Goal: Transaction & Acquisition: Purchase product/service

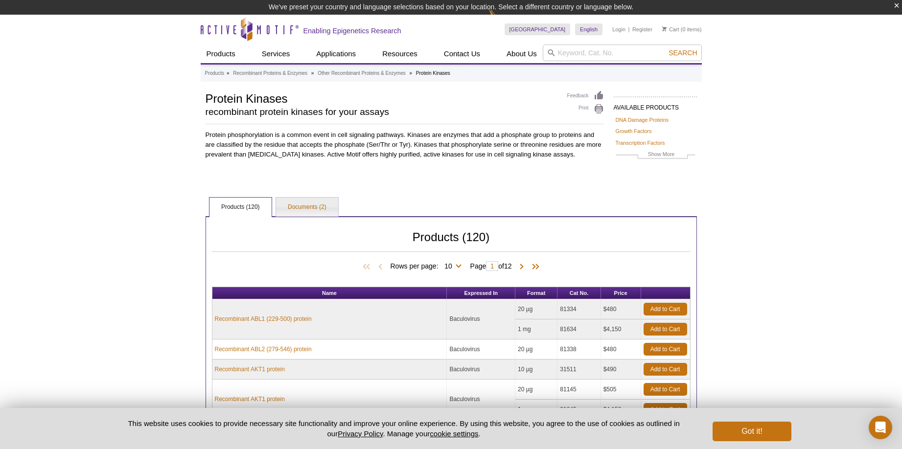
click at [774, 161] on div "Active Motif Logo Enabling Epigenetics Research 0 Search Skip to content Active…" at bounding box center [451, 391] width 902 height 753
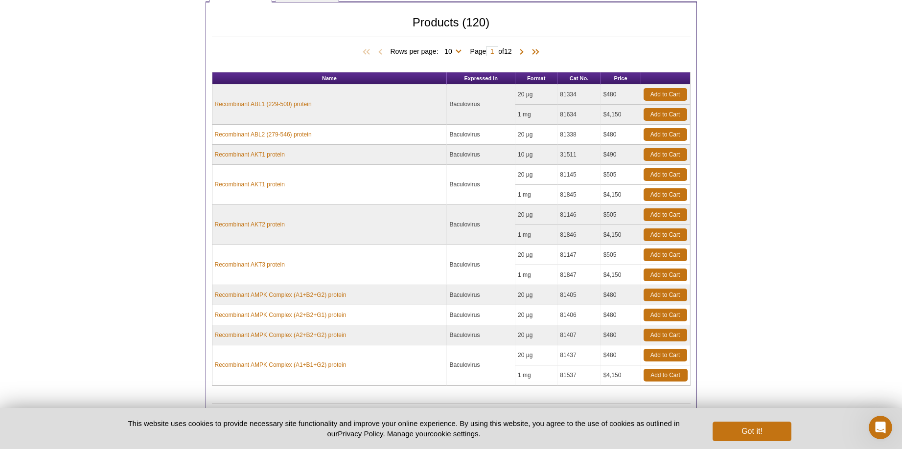
scroll to position [294, 0]
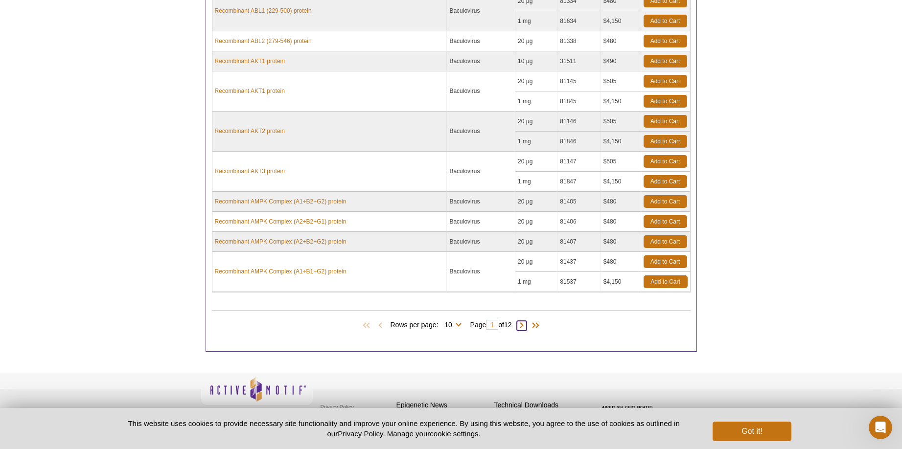
click at [525, 325] on span at bounding box center [522, 326] width 10 height 10
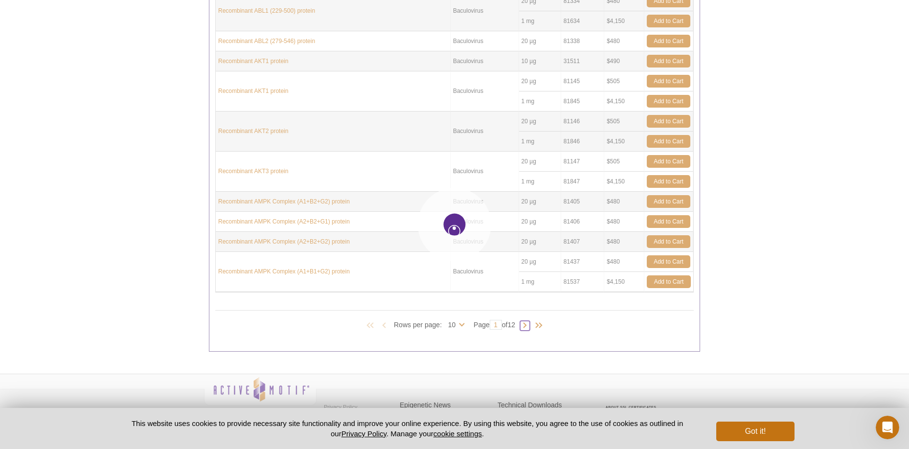
type input "2"
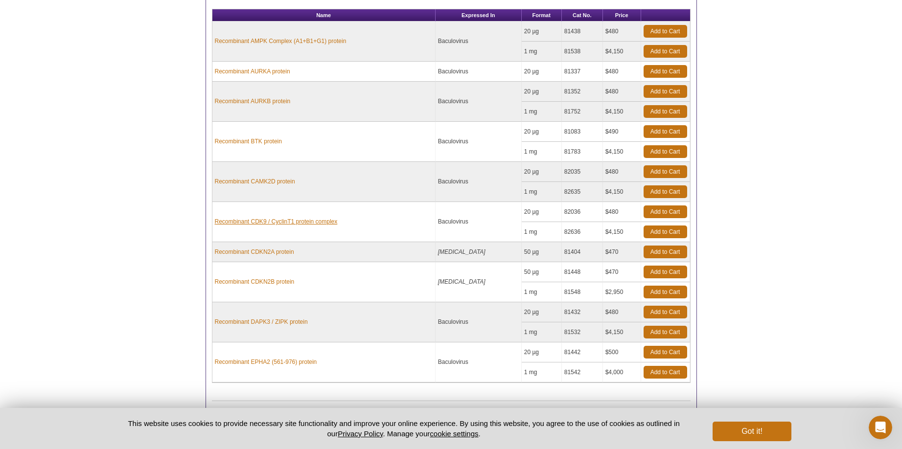
scroll to position [343, 0]
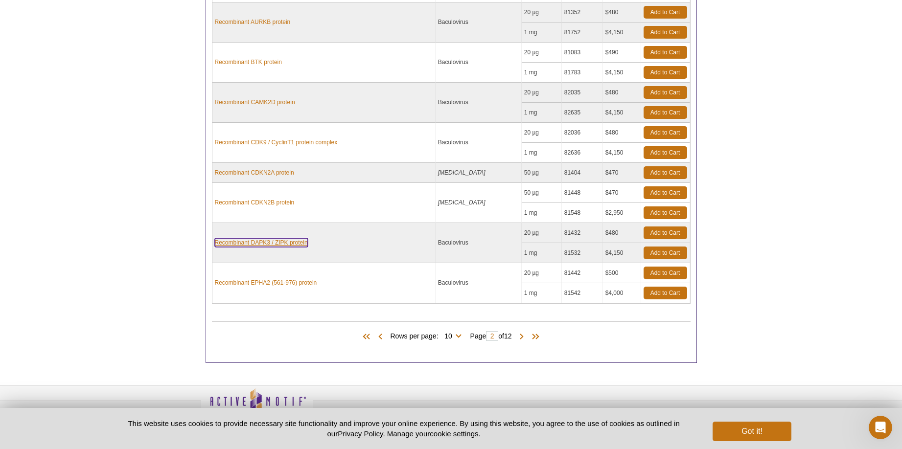
click at [288, 242] on link "Recombinant DAPK3 / ZIPK protein" at bounding box center [261, 242] width 93 height 9
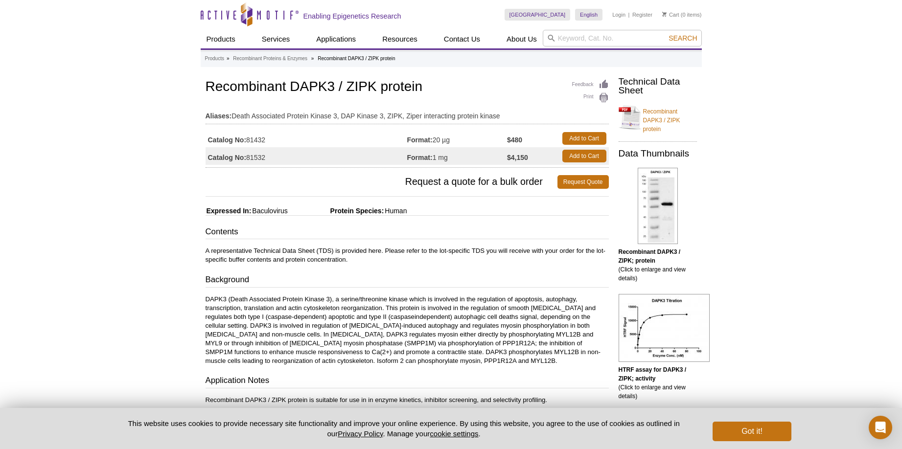
click at [651, 111] on link "Recombinant DAPK3 / ZIPK protein" at bounding box center [658, 117] width 78 height 32
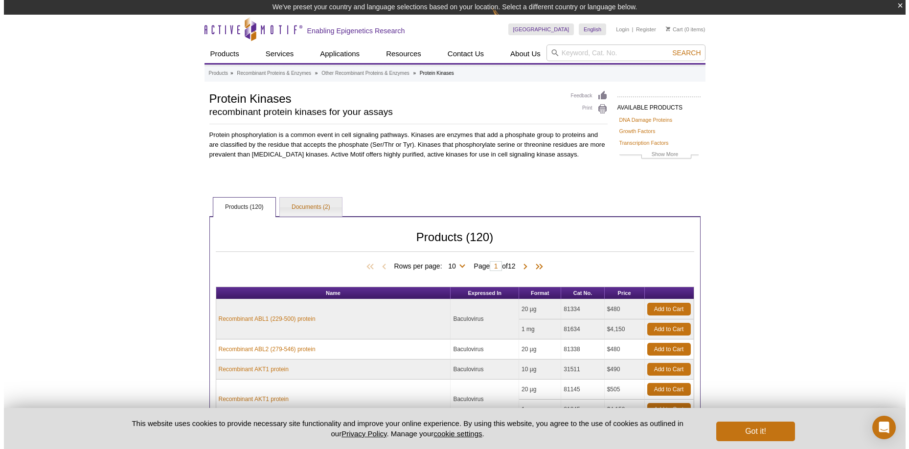
scroll to position [319, 0]
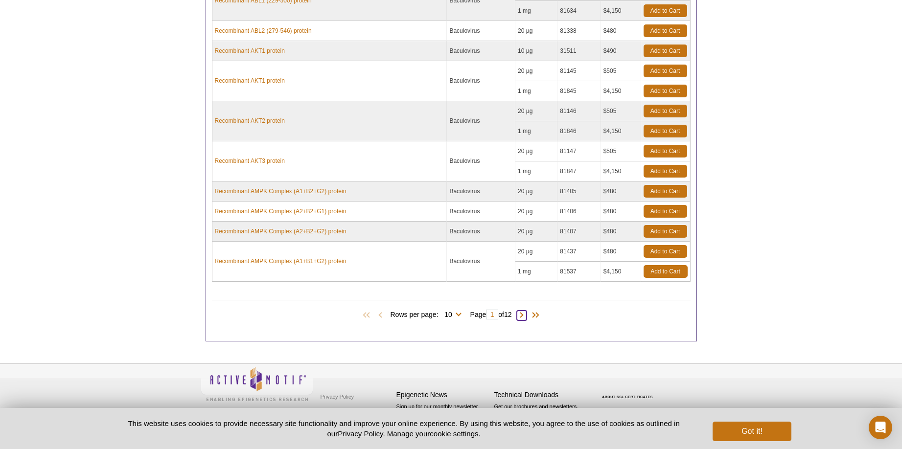
click at [525, 315] on span at bounding box center [522, 316] width 10 height 10
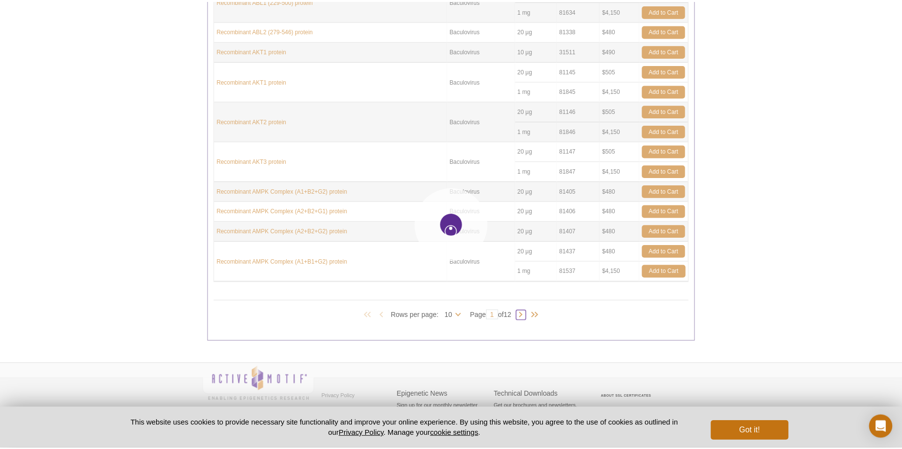
scroll to position [304, 0]
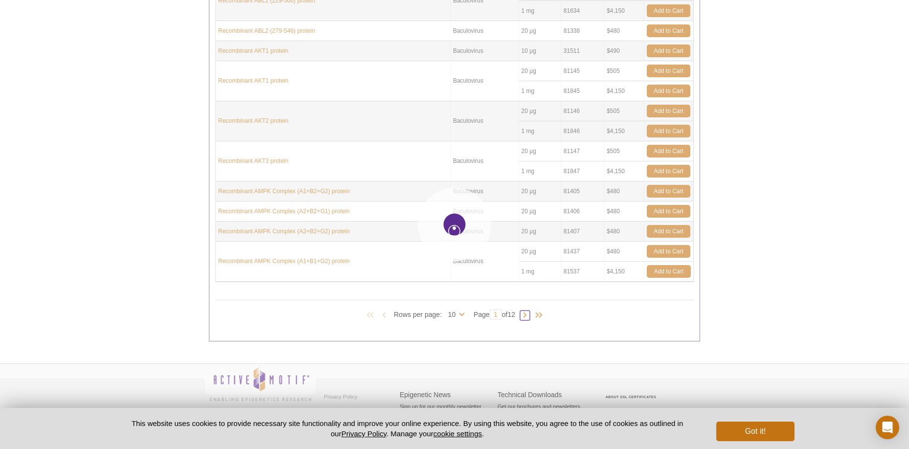
type input "2"
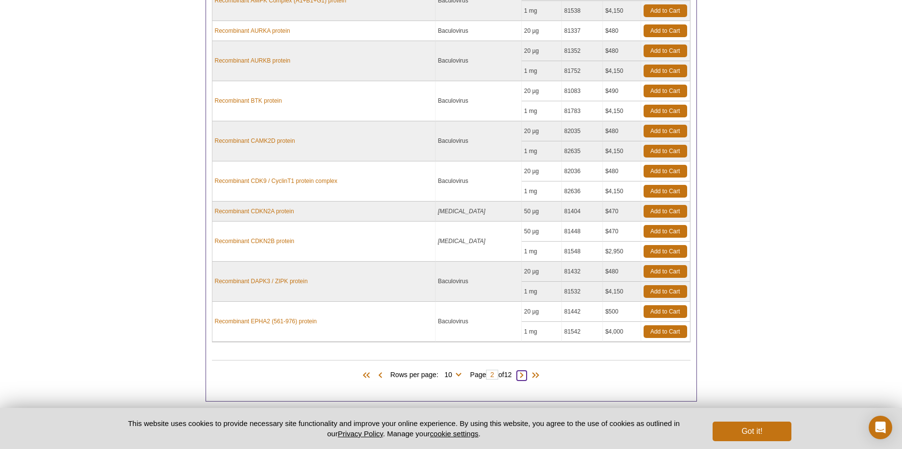
click at [525, 376] on span at bounding box center [522, 376] width 10 height 10
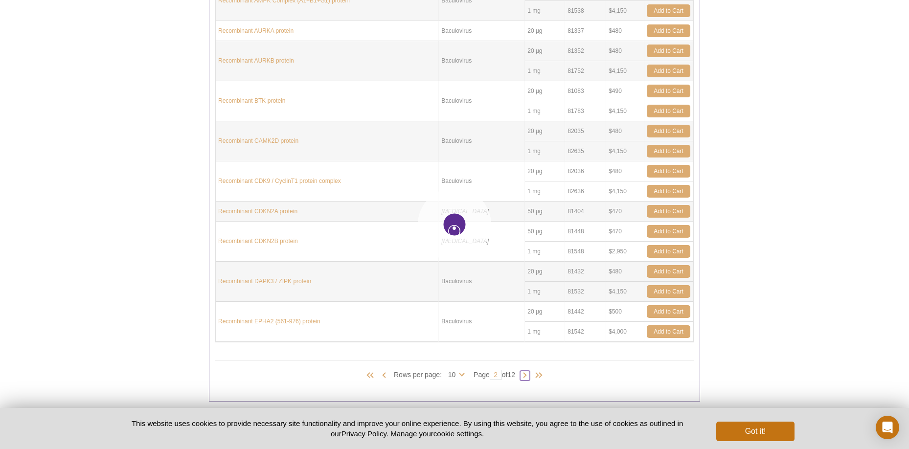
type input "3"
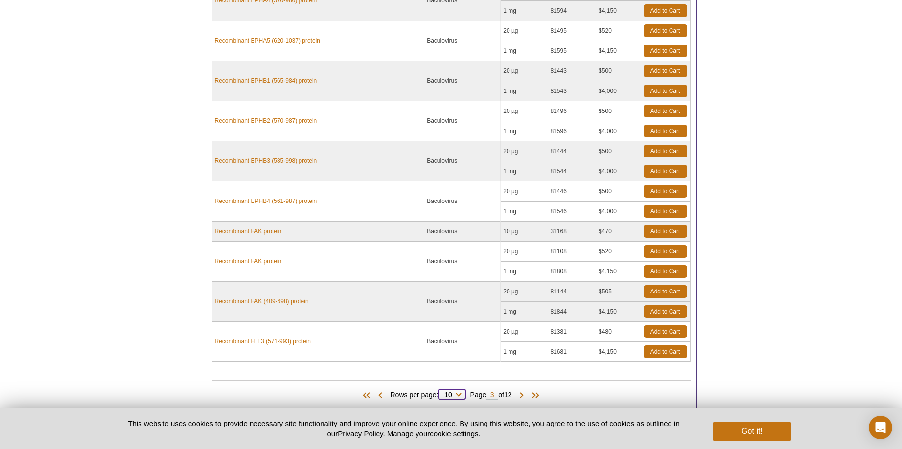
click at [455, 396] on select "10 25 50 100 All" at bounding box center [449, 397] width 20 height 9
click at [587, 392] on div "Rows per page: 10 25 50 100 All 10 Page 3 of 12" at bounding box center [451, 395] width 479 height 11
click at [377, 395] on span at bounding box center [380, 396] width 10 height 10
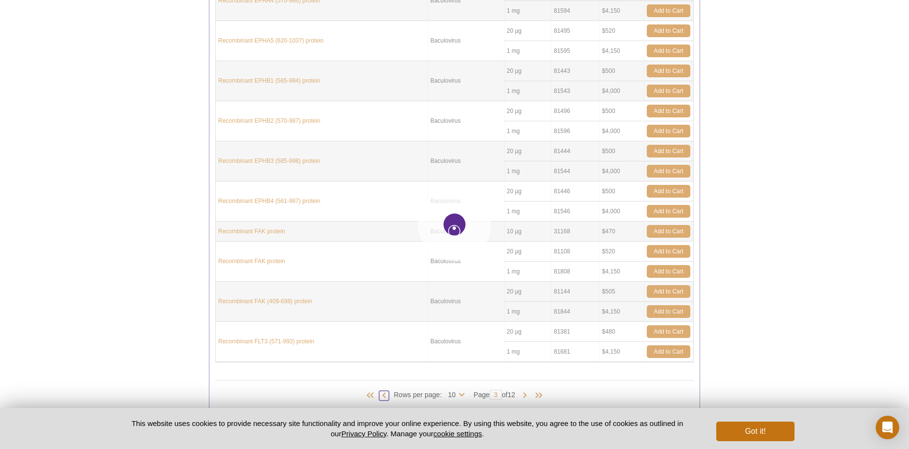
type input "2"
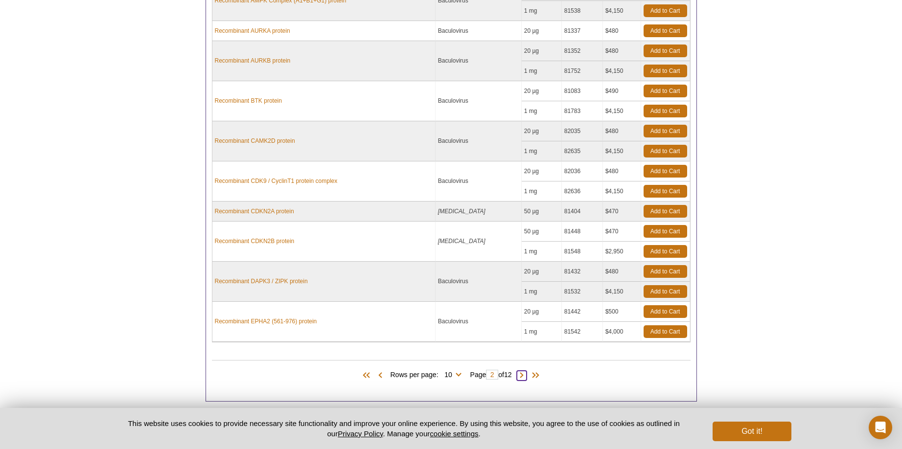
click at [525, 376] on span at bounding box center [522, 376] width 10 height 10
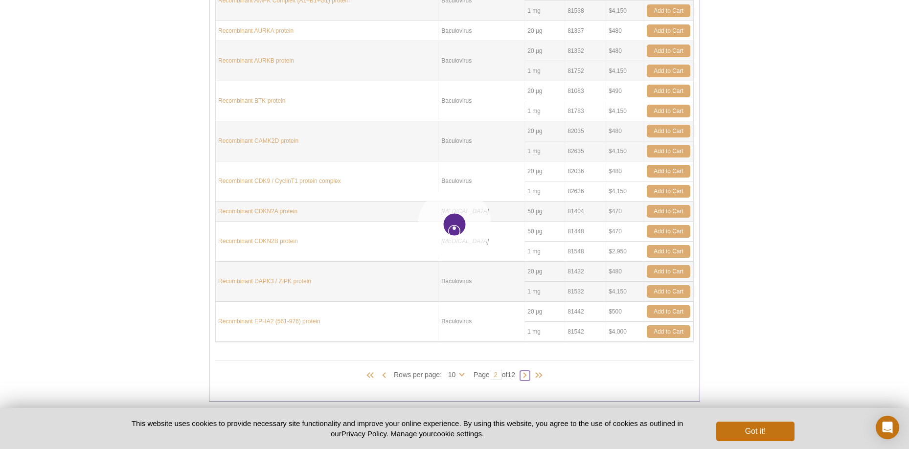
type input "3"
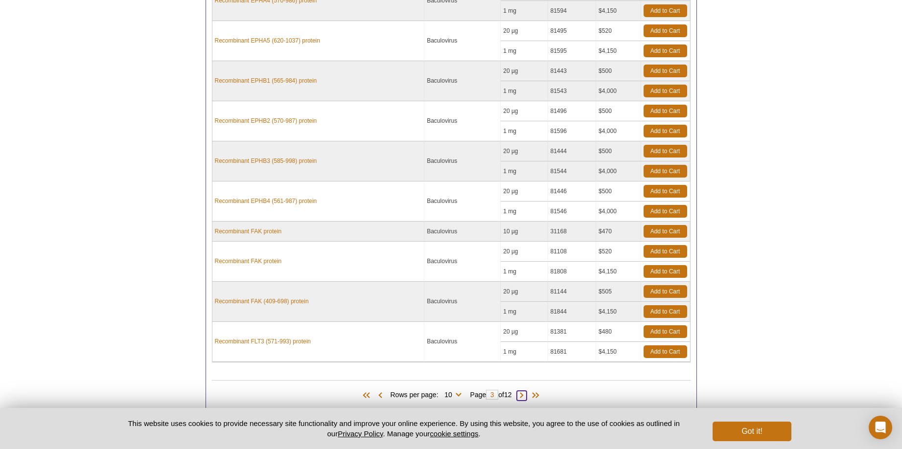
click at [524, 397] on span at bounding box center [522, 396] width 10 height 10
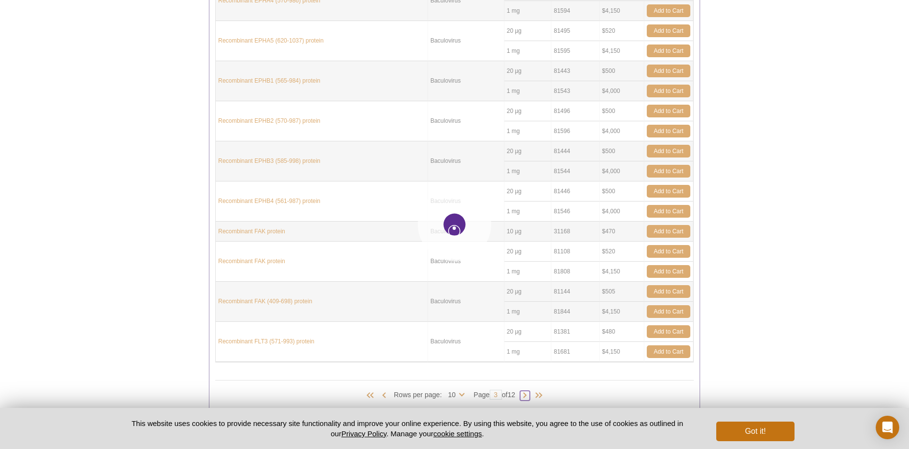
type input "4"
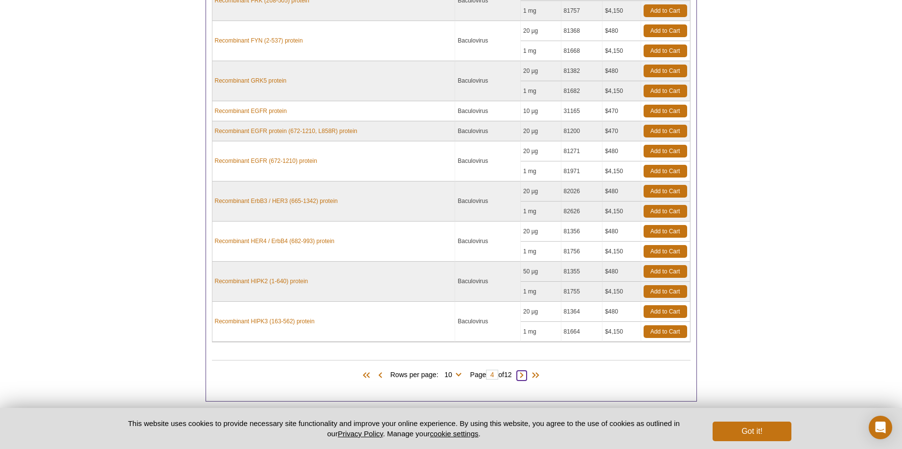
click at [525, 373] on span at bounding box center [522, 376] width 10 height 10
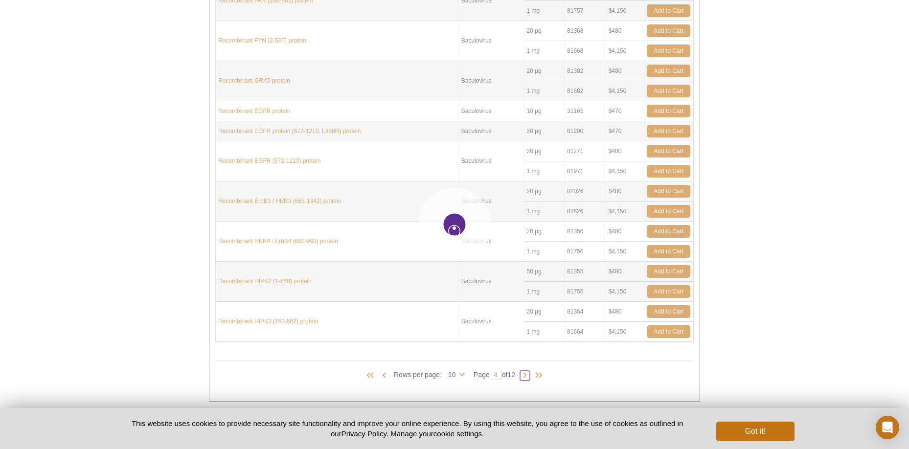
type input "5"
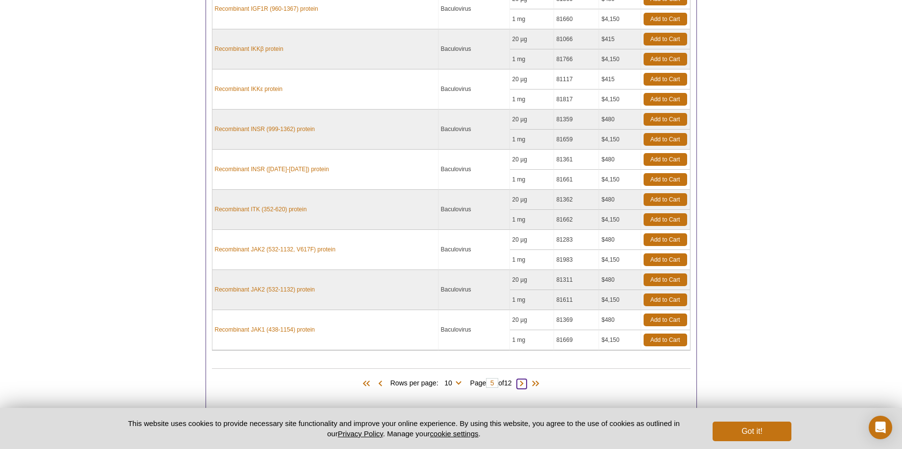
scroll to position [353, 0]
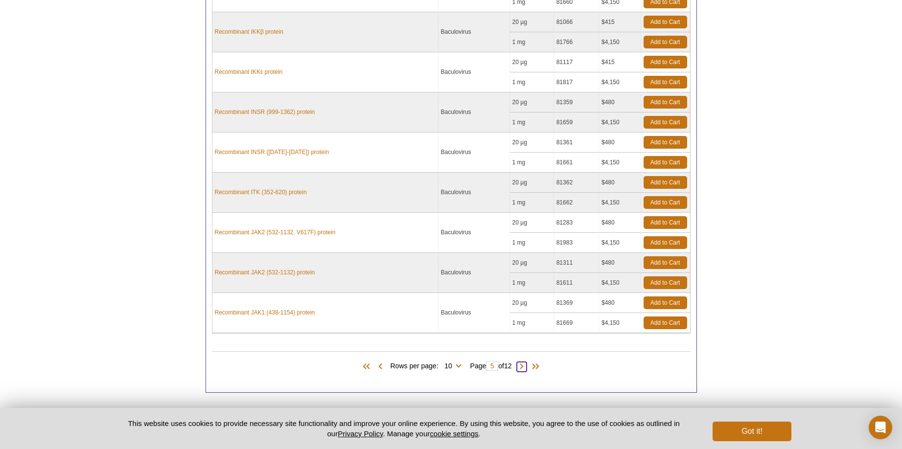
click at [524, 366] on span at bounding box center [522, 367] width 10 height 10
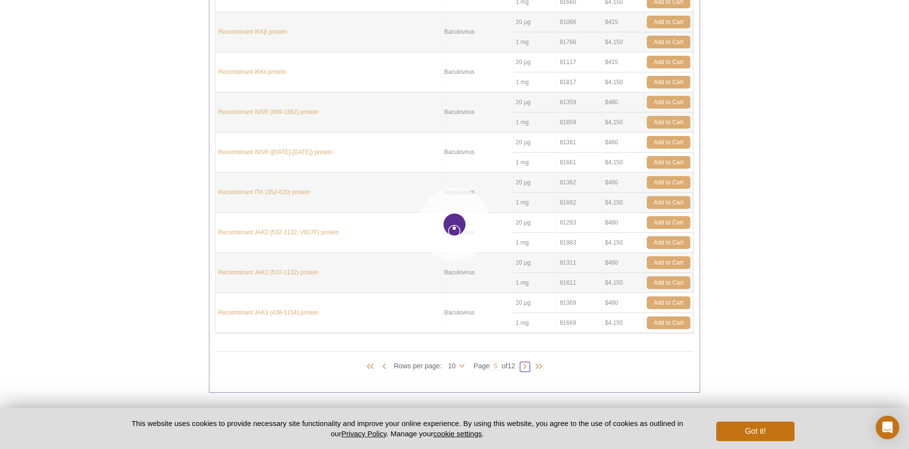
type input "6"
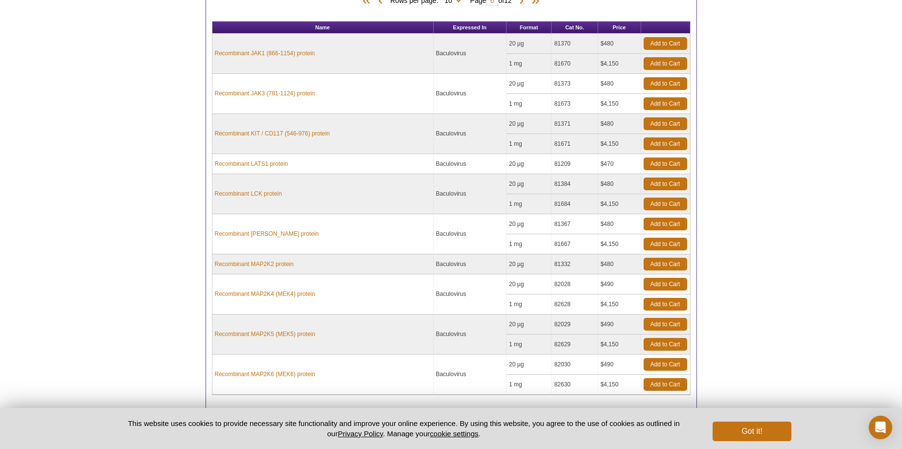
scroll to position [304, 0]
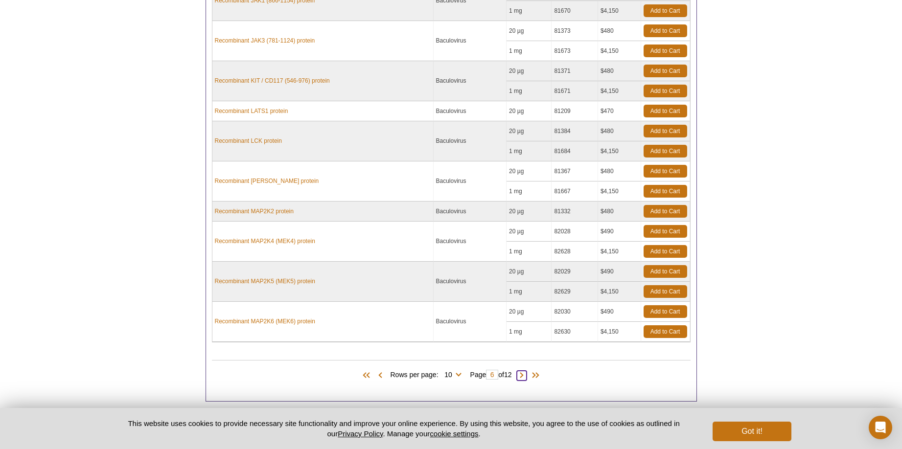
click at [524, 374] on span at bounding box center [522, 376] width 10 height 10
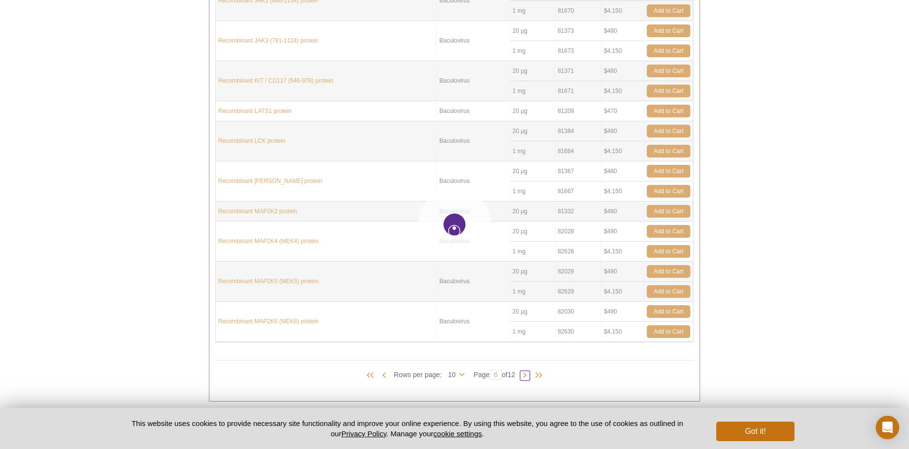
type input "7"
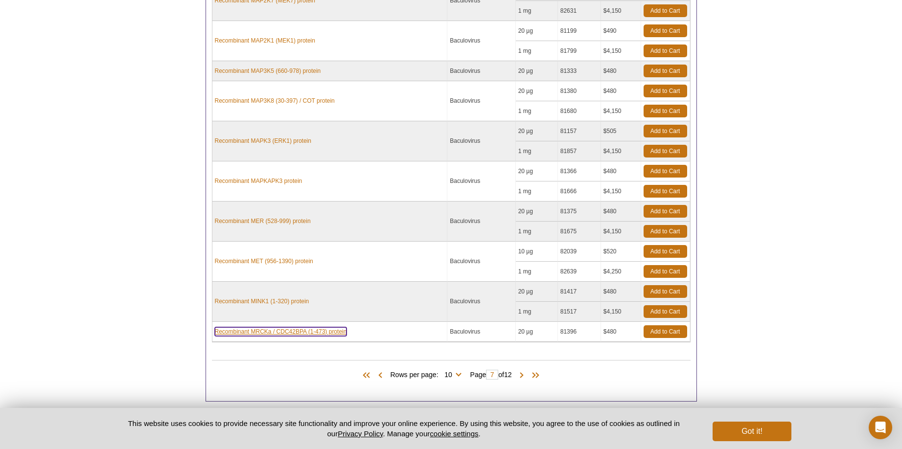
click at [246, 332] on link "Recombinant MRCKa / CDC42BPA (1-473) protein" at bounding box center [281, 331] width 132 height 9
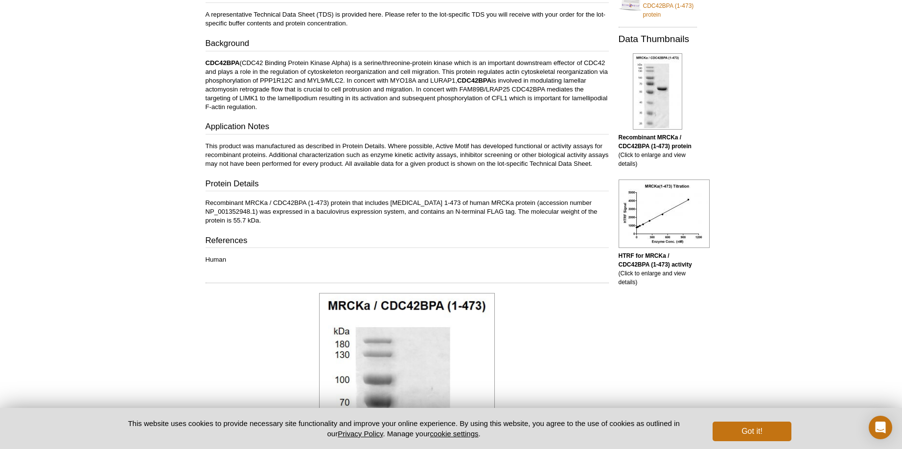
scroll to position [95, 0]
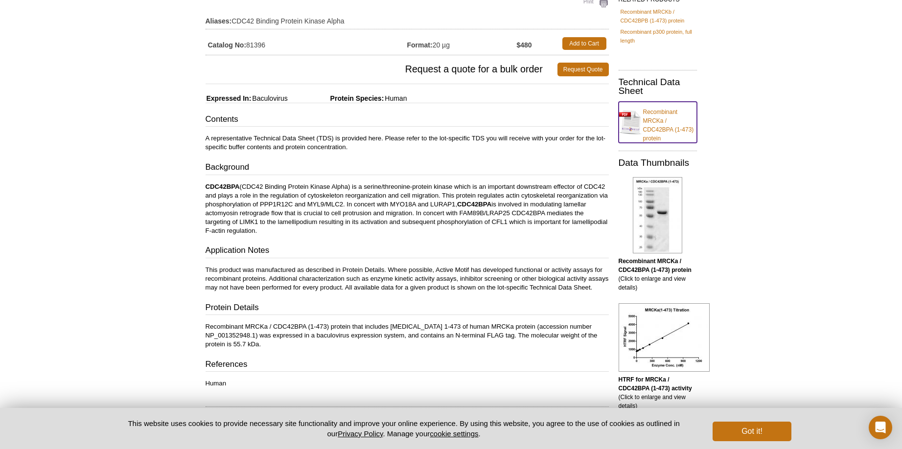
click at [654, 121] on link "Recombinant MRCKa / CDC42BPA (1-473) protein" at bounding box center [658, 122] width 78 height 41
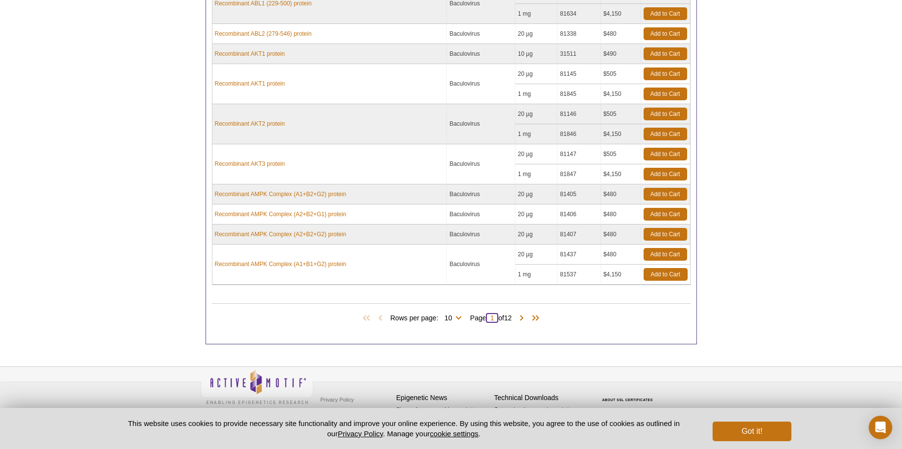
drag, startPoint x: 496, startPoint y: 317, endPoint x: 485, endPoint y: 319, distance: 11.4
click at [485, 319] on span "Page 1 of 12" at bounding box center [490, 318] width 51 height 10
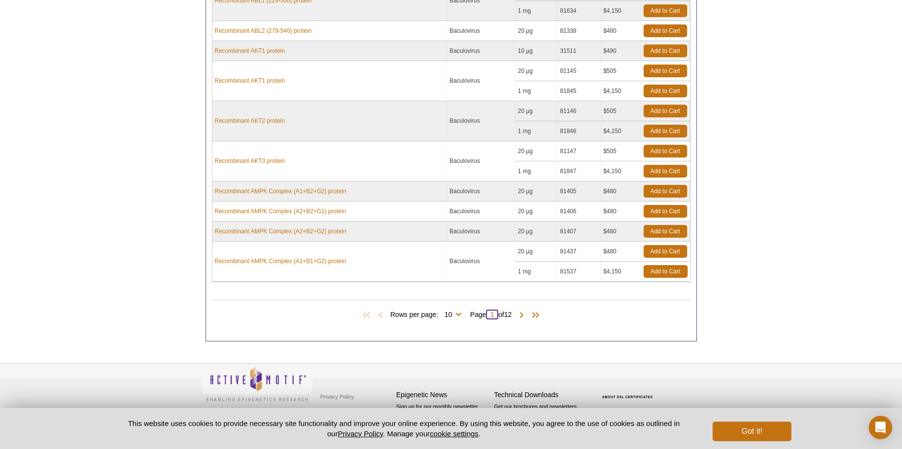
scroll to position [303, 0]
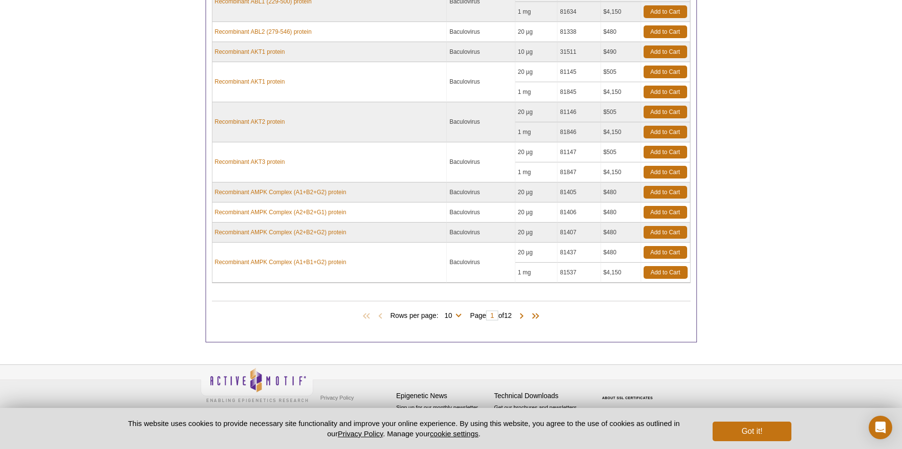
drag, startPoint x: 582, startPoint y: 316, endPoint x: 537, endPoint y: 315, distance: 45.5
click at [579, 316] on div "Rows per page: 10 25 50 100 All 10 Page 1 of 12" at bounding box center [451, 315] width 479 height 11
click at [524, 316] on span at bounding box center [522, 317] width 10 height 10
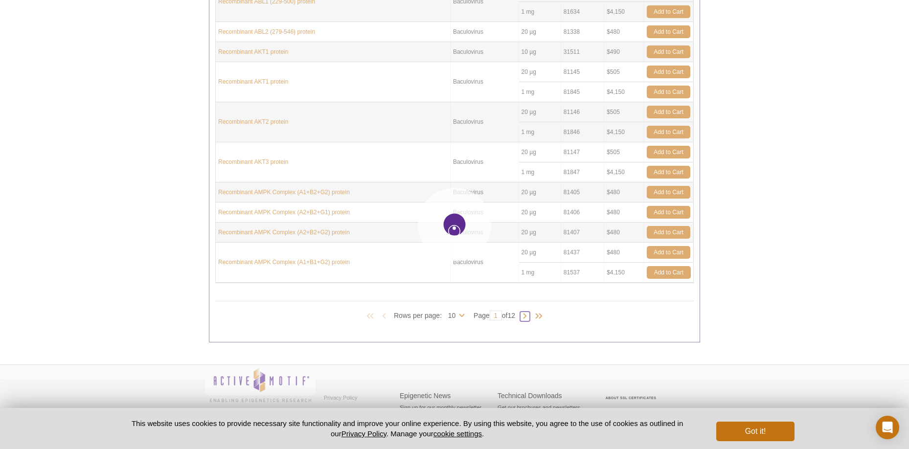
type input "2"
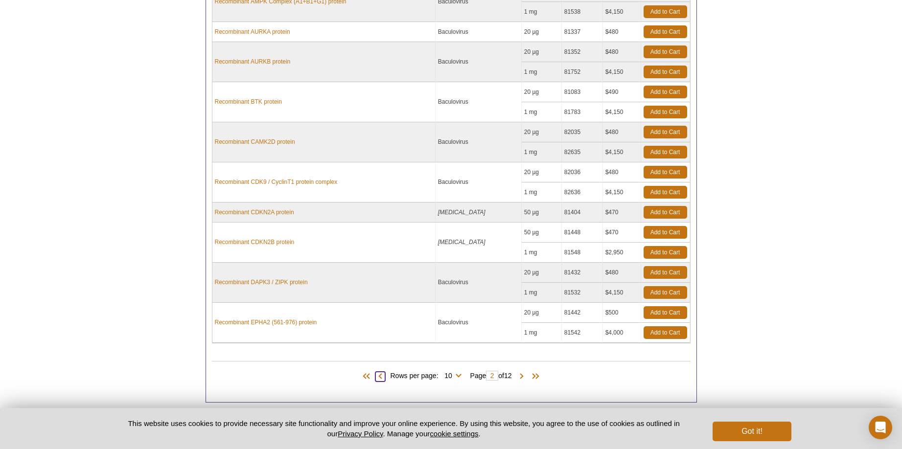
click at [379, 378] on span at bounding box center [380, 377] width 10 height 10
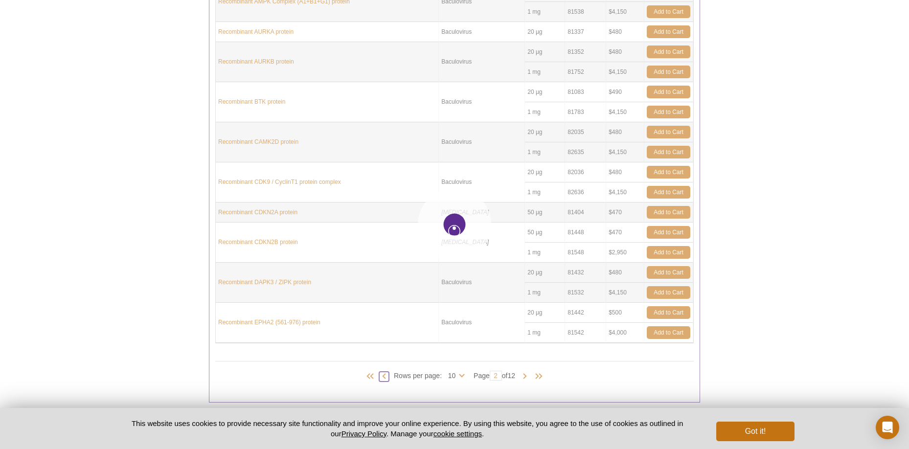
type input "1"
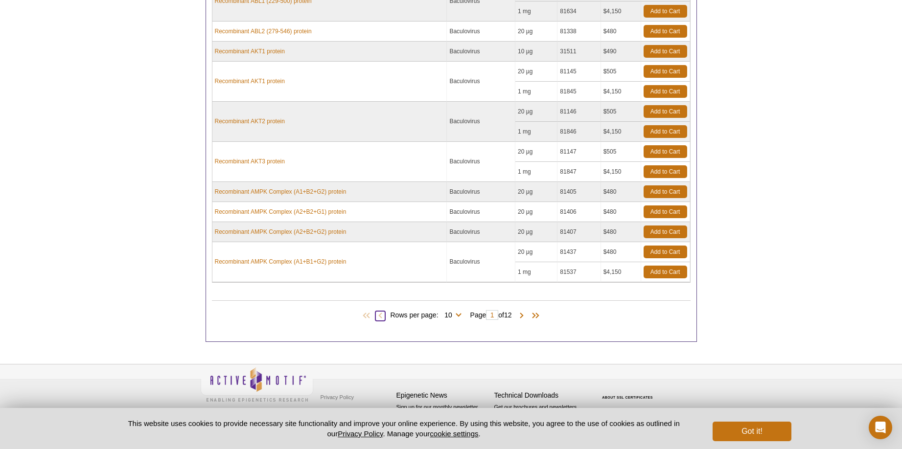
scroll to position [304, 0]
click at [523, 314] on span at bounding box center [522, 316] width 10 height 10
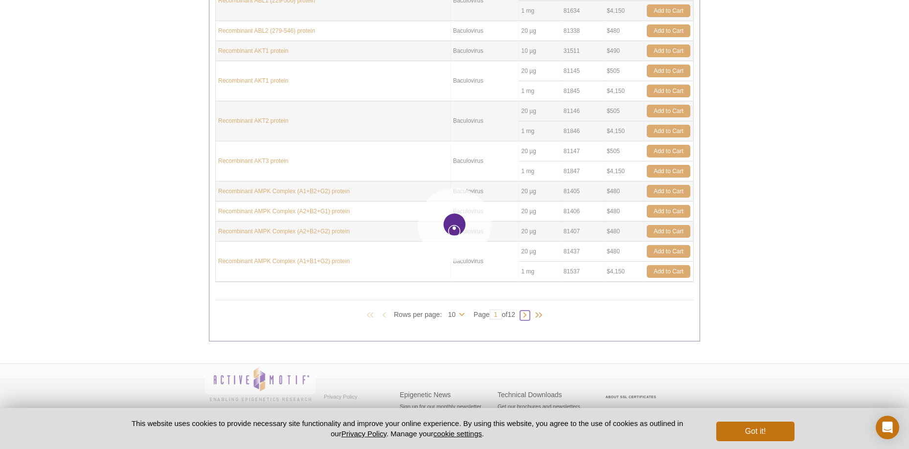
type input "2"
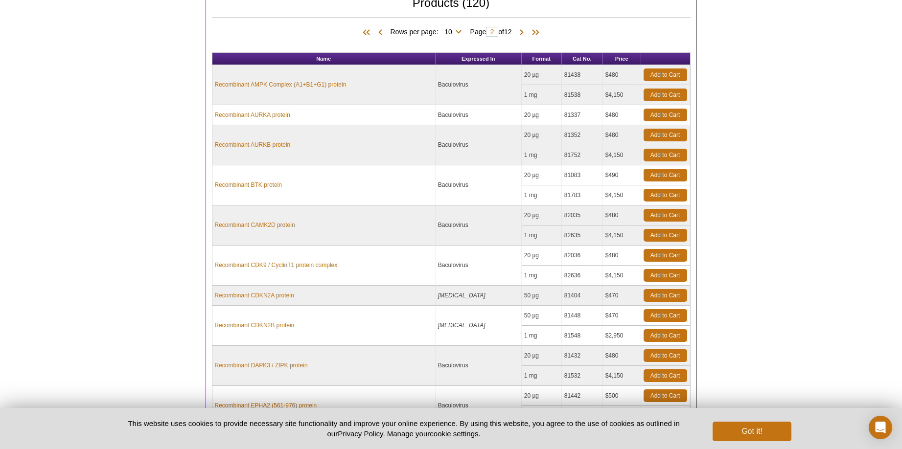
scroll to position [217, 0]
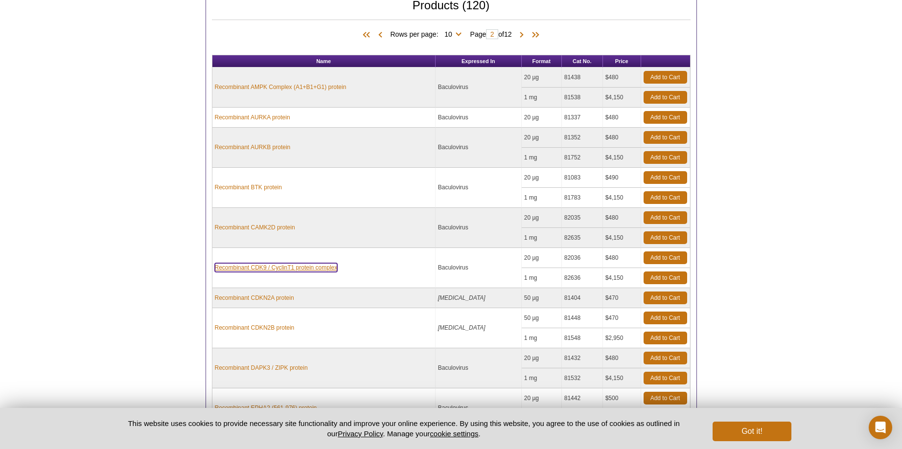
click at [284, 267] on link "Recombinant CDK9 / CyclinT1 protein complex" at bounding box center [276, 267] width 123 height 9
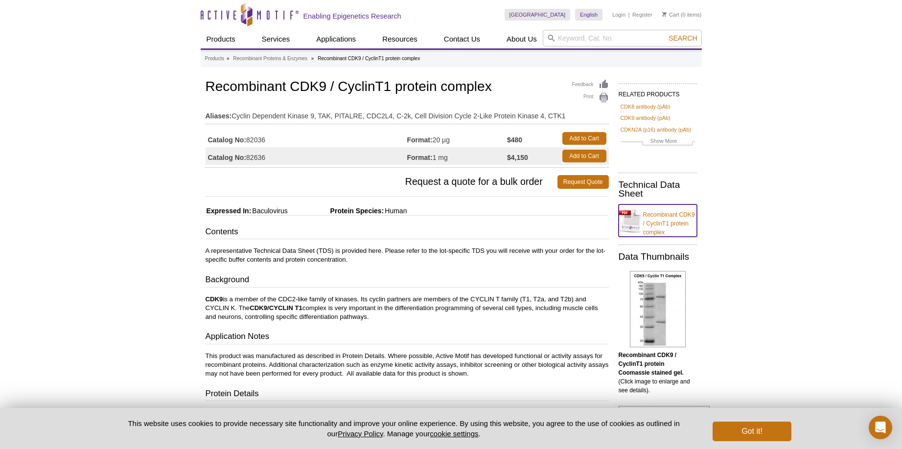
click at [658, 223] on link "Recombinant CDK9 / CyclinT1 protein complex" at bounding box center [658, 221] width 78 height 32
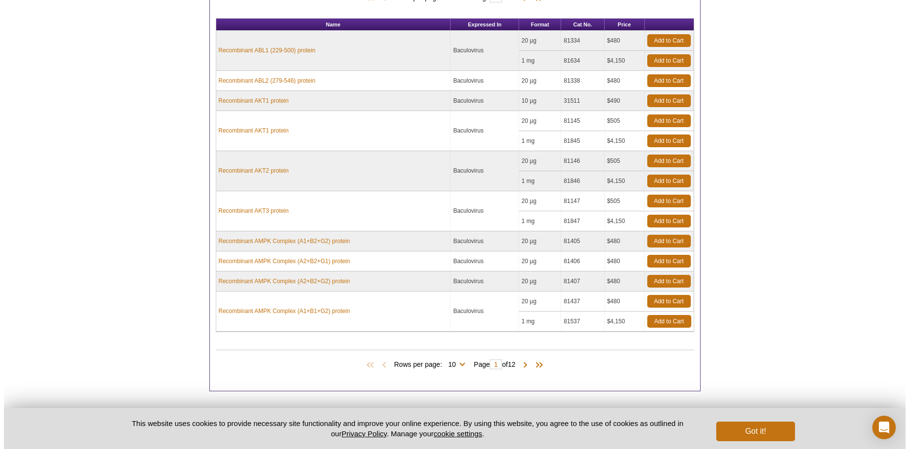
scroll to position [319, 0]
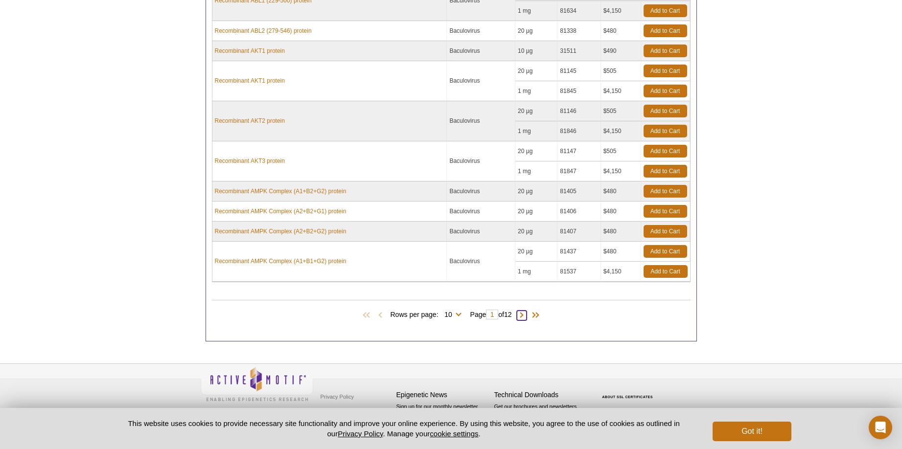
click at [525, 314] on span at bounding box center [522, 316] width 10 height 10
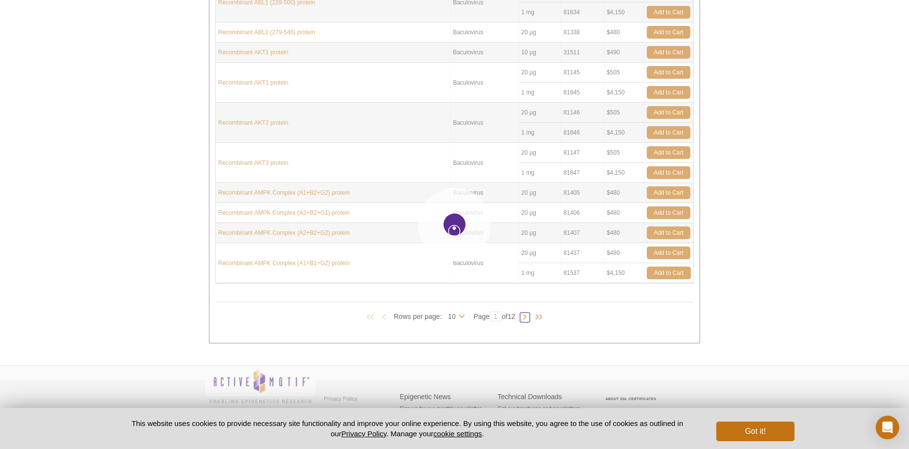
type input "2"
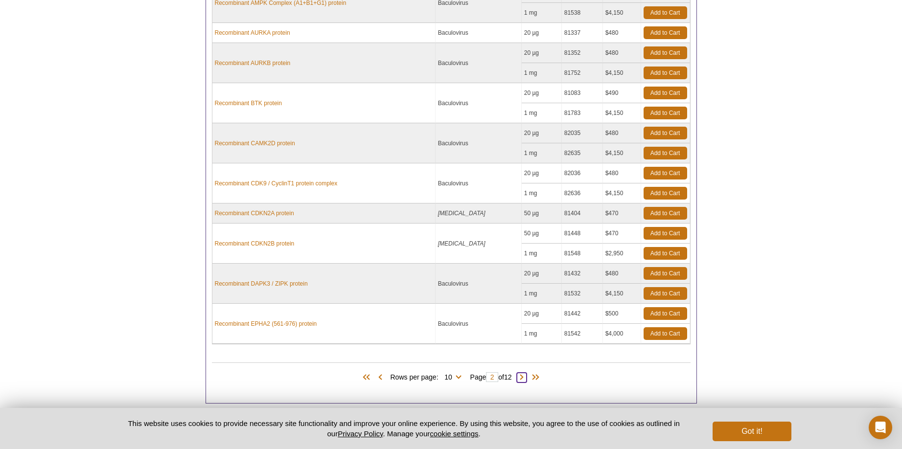
scroll to position [304, 0]
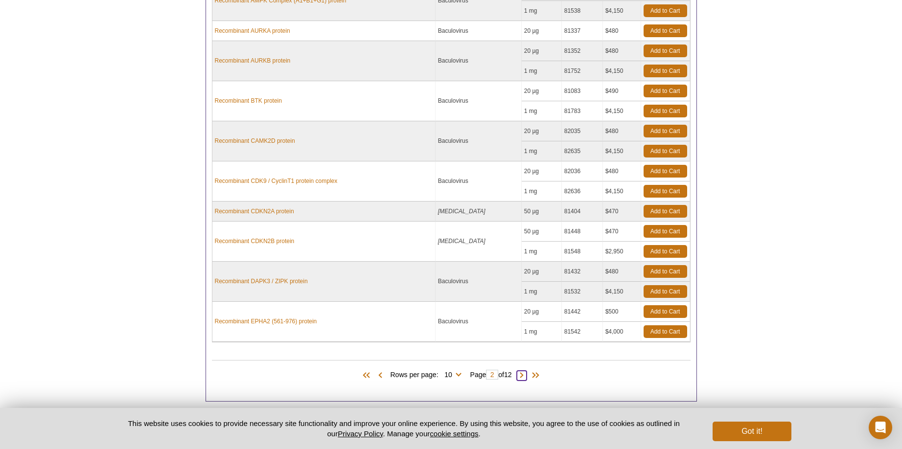
click at [523, 375] on span at bounding box center [522, 376] width 10 height 10
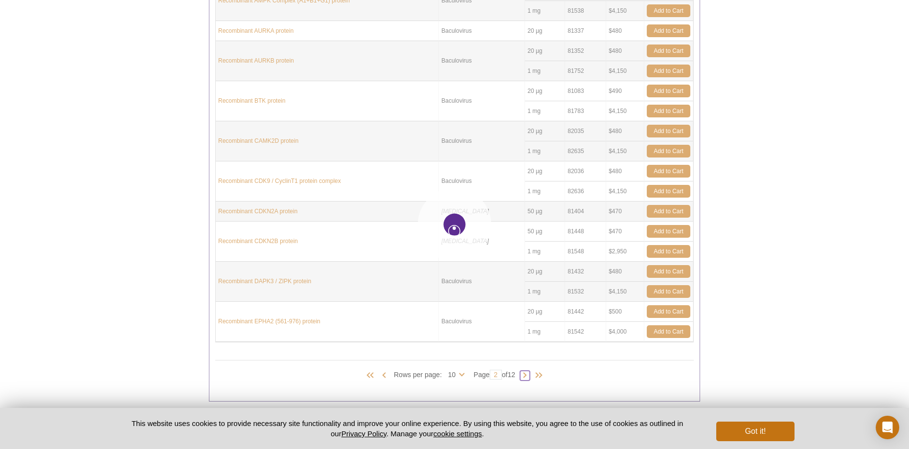
type input "3"
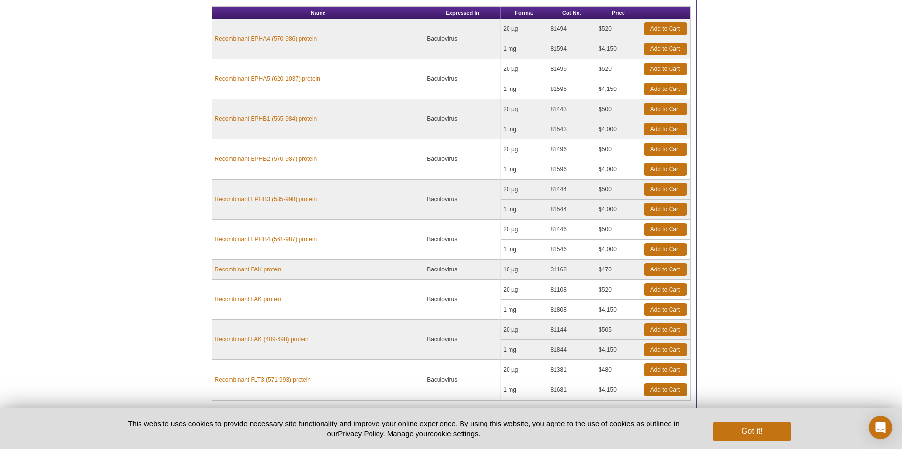
scroll to position [353, 0]
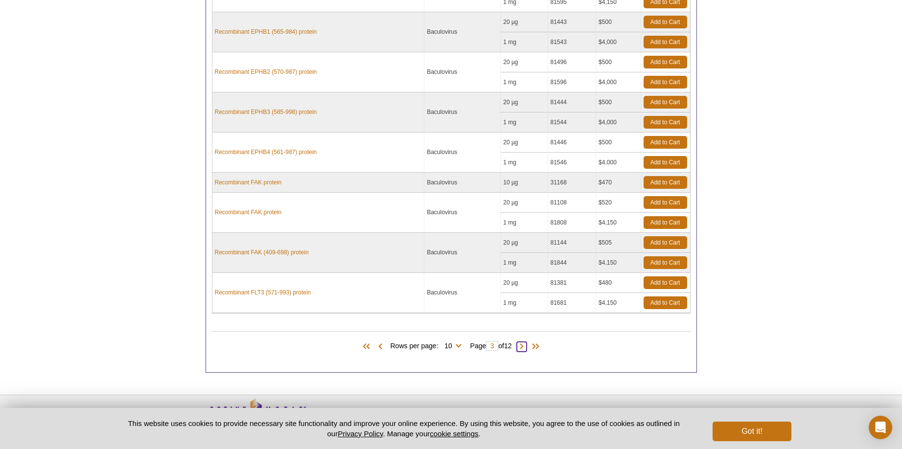
click at [525, 347] on span at bounding box center [522, 347] width 10 height 10
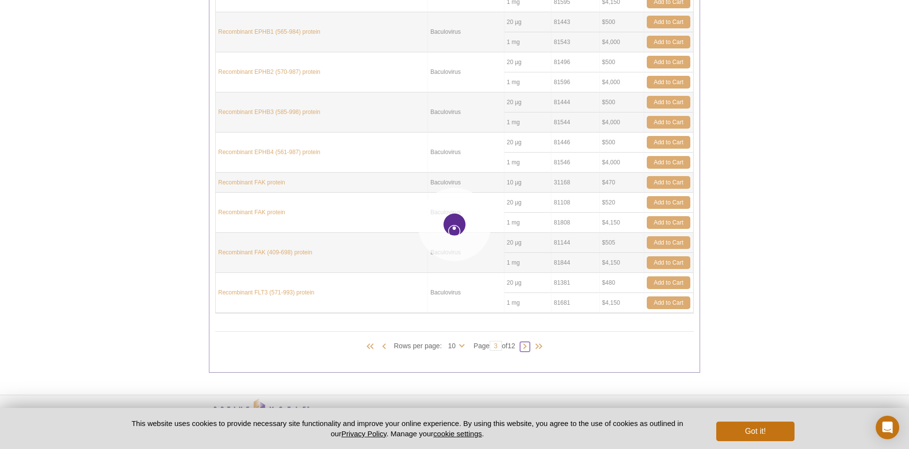
type input "4"
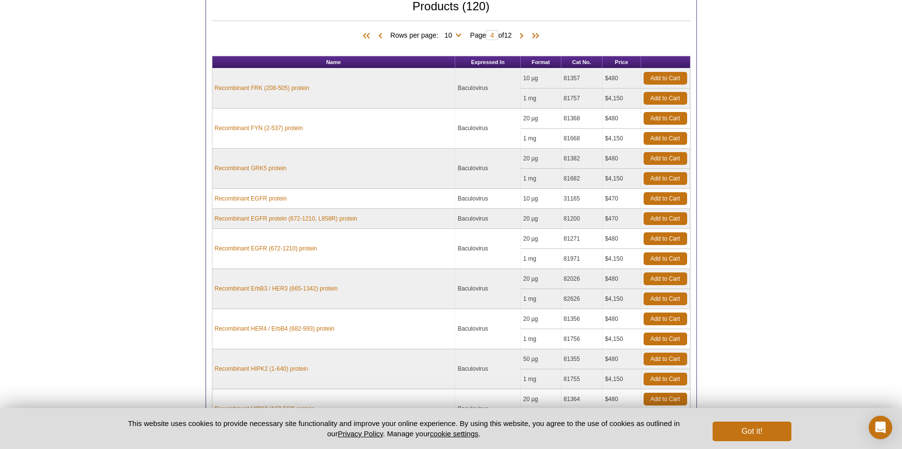
scroll to position [206, 0]
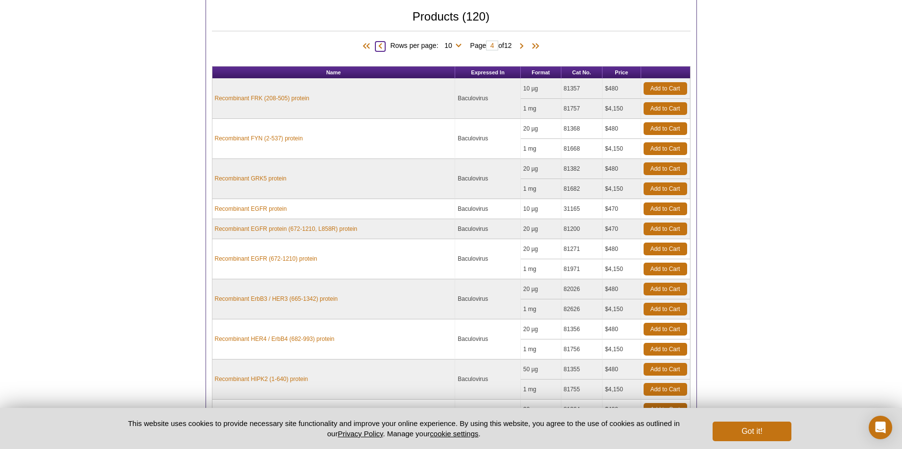
click at [381, 45] on span at bounding box center [380, 47] width 10 height 10
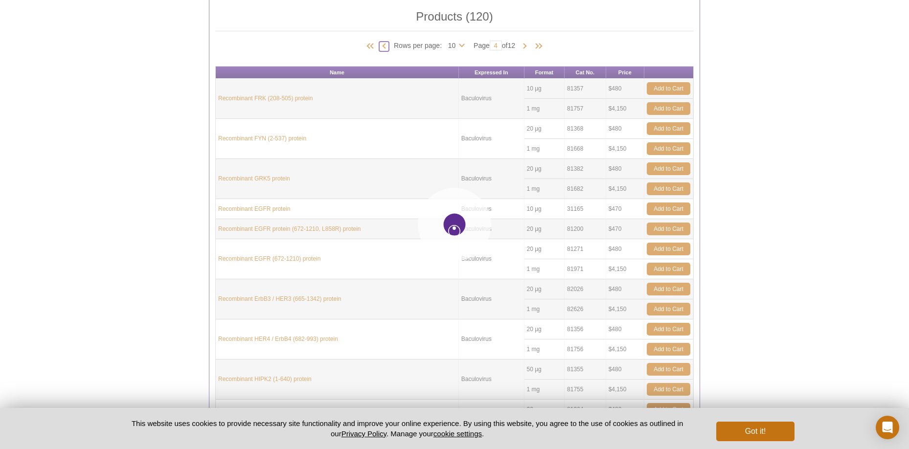
type input "3"
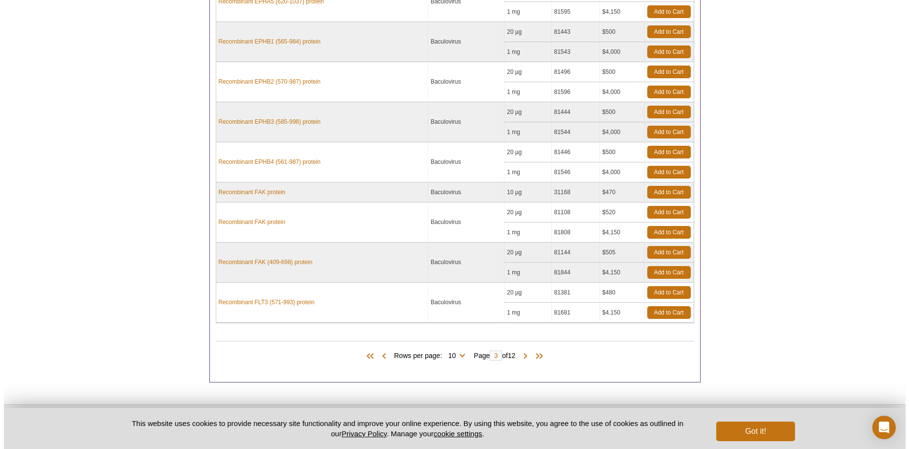
scroll to position [384, 0]
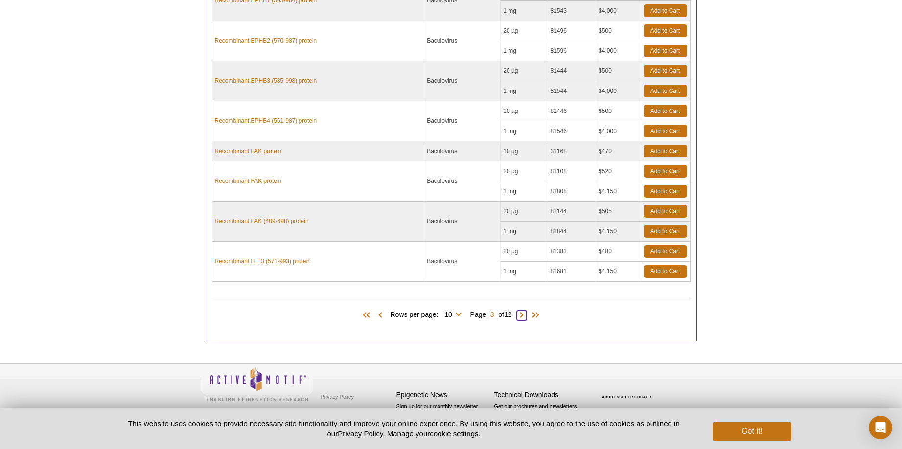
click at [524, 316] on span at bounding box center [522, 316] width 10 height 10
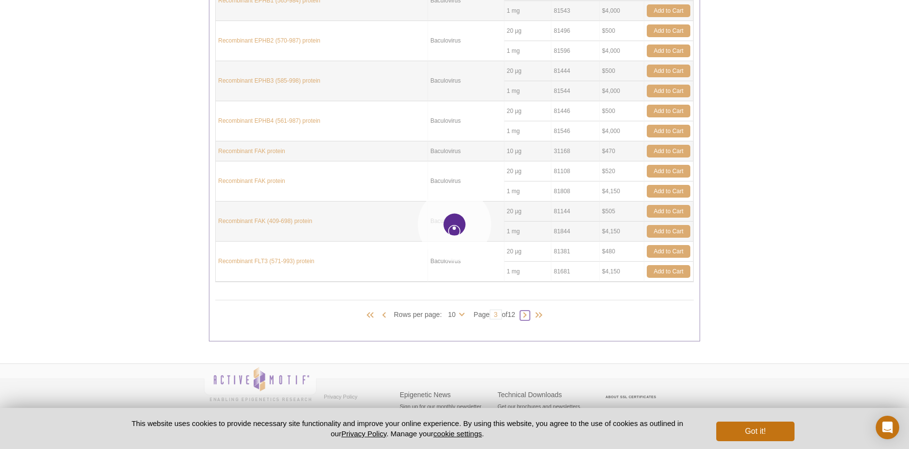
type input "4"
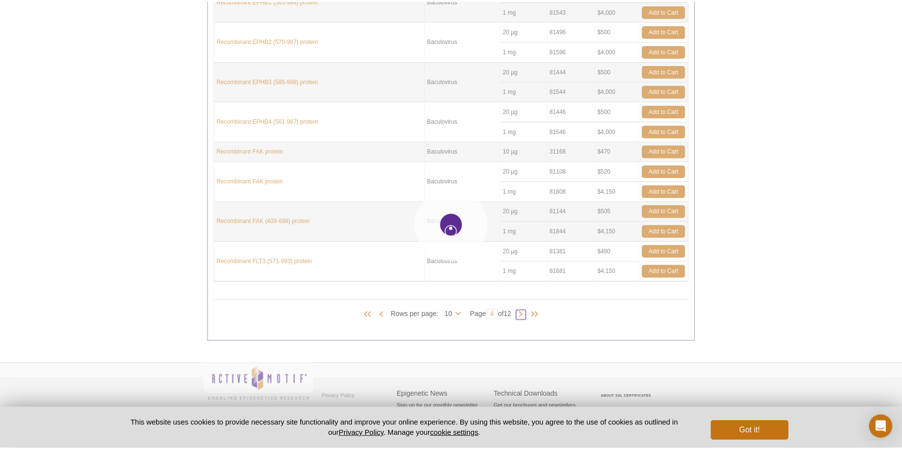
scroll to position [364, 0]
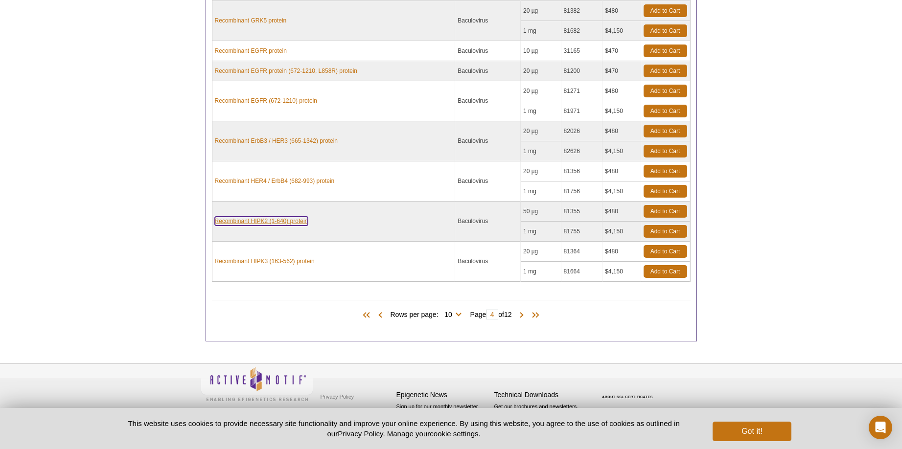
click at [291, 220] on link "Recombinant HIPK2 (1-640) protein" at bounding box center [261, 221] width 93 height 9
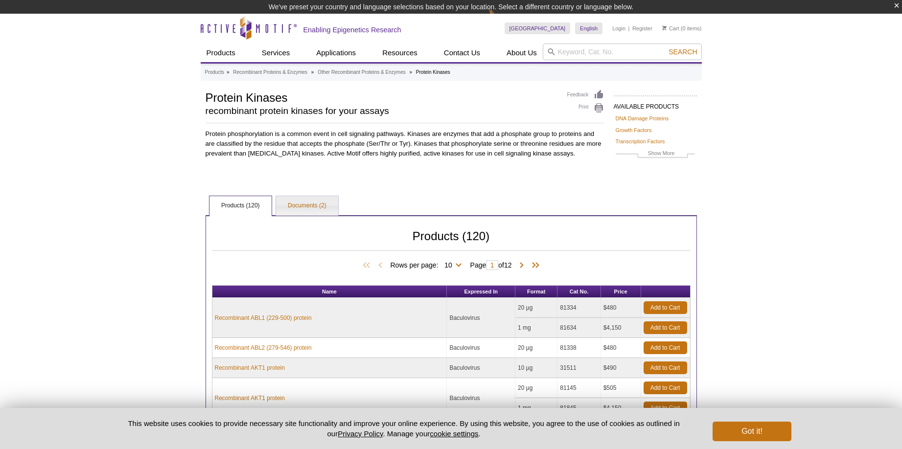
scroll to position [319, 0]
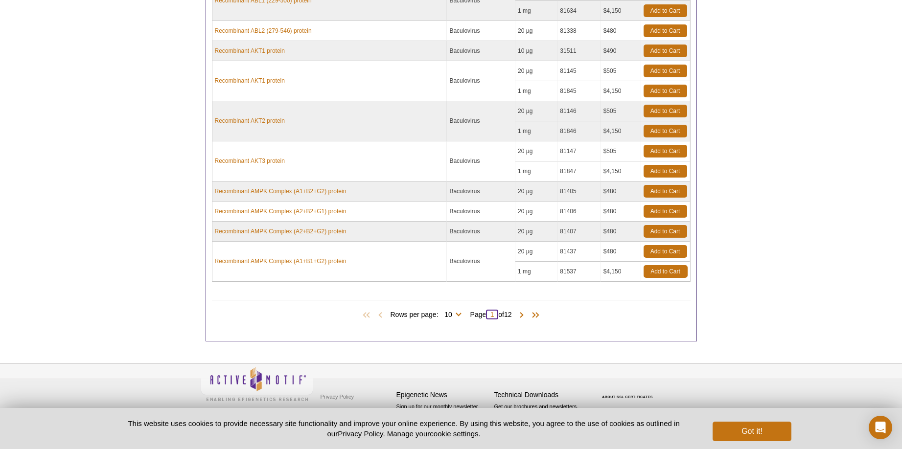
drag, startPoint x: 496, startPoint y: 313, endPoint x: 486, endPoint y: 317, distance: 10.8
click at [486, 317] on input "1" at bounding box center [492, 315] width 12 height 10
type input "3"
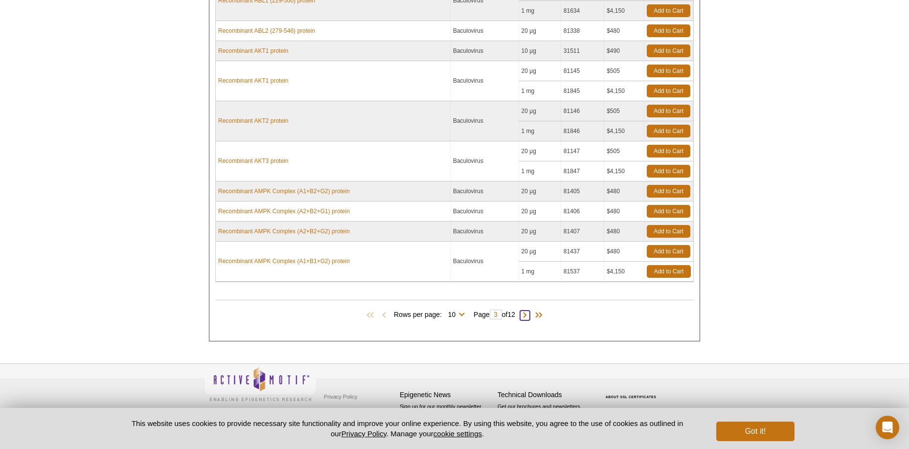
click at [526, 315] on body "× We've preset your country and language selections based on your location. Sel…" at bounding box center [454, 72] width 909 height 753
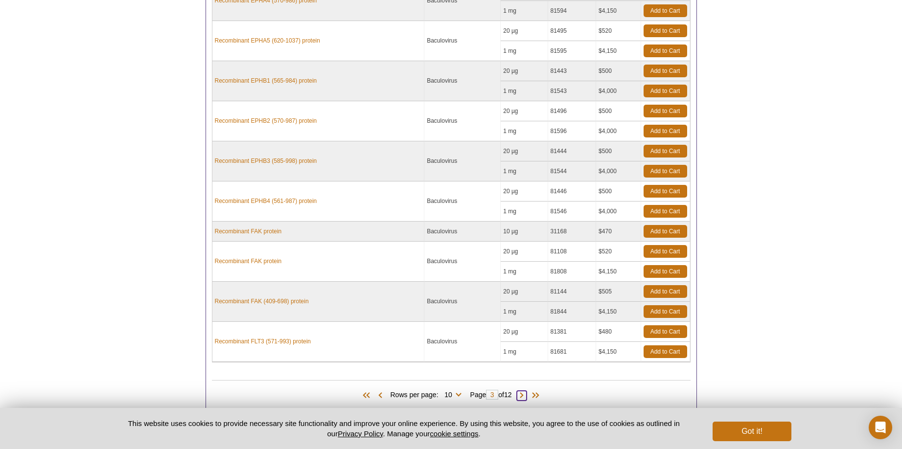
click at [527, 393] on span at bounding box center [522, 396] width 10 height 10
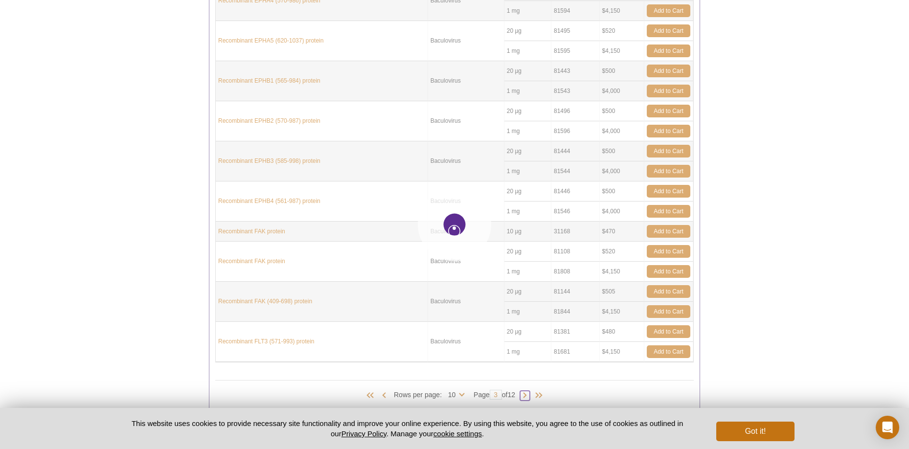
type input "4"
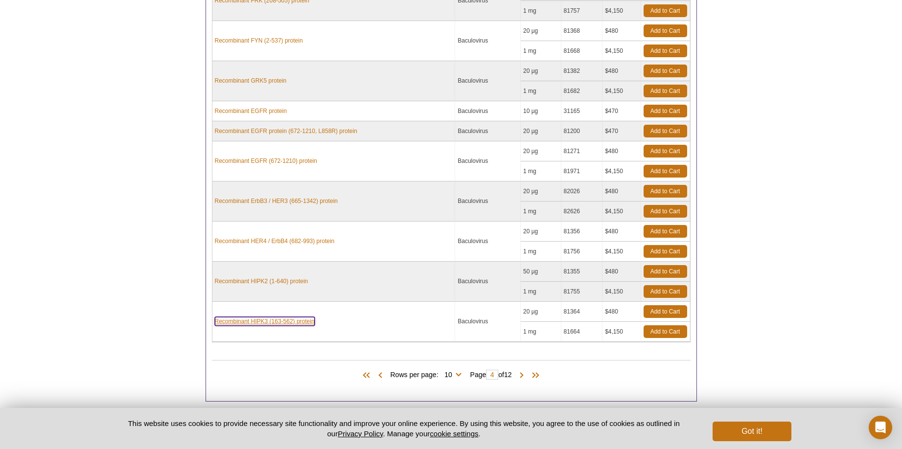
click at [258, 321] on link "Recombinant HIPK3 (163-562) protein" at bounding box center [265, 321] width 100 height 9
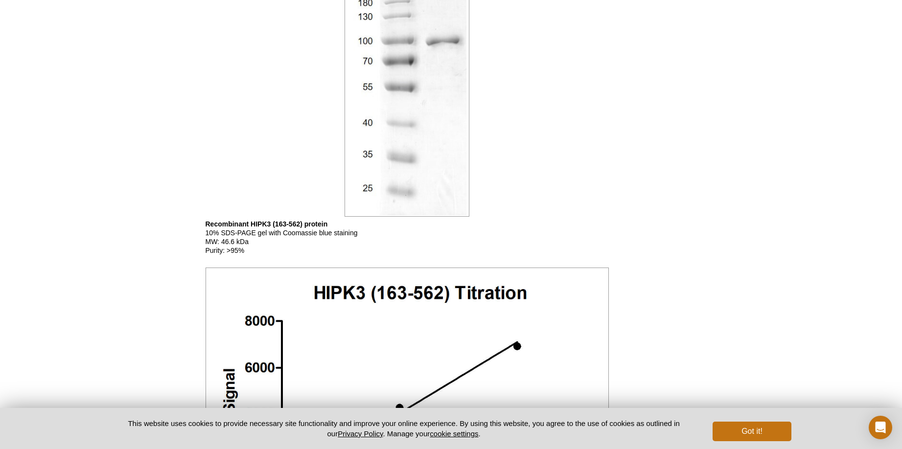
scroll to position [636, 0]
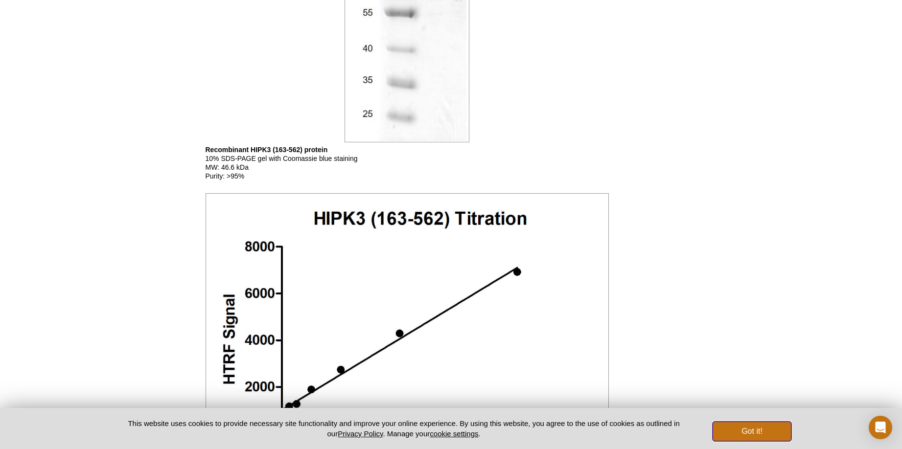
click at [751, 435] on button "Got it!" at bounding box center [752, 432] width 78 height 20
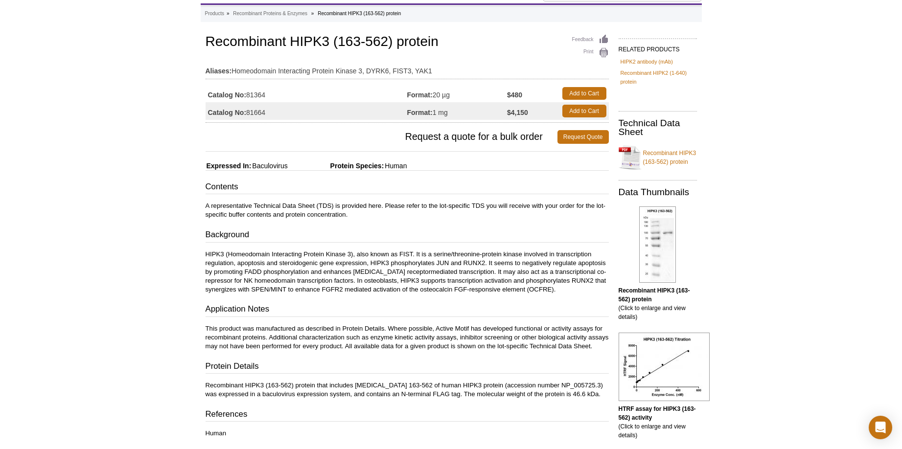
scroll to position [0, 0]
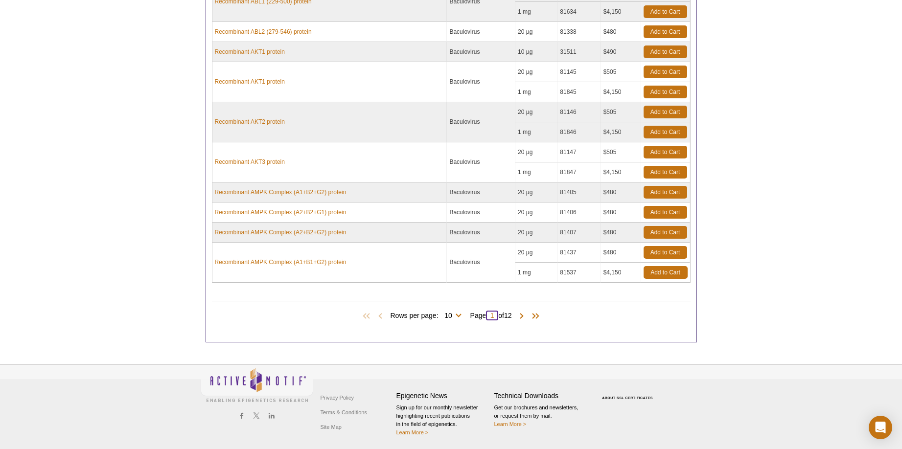
drag, startPoint x: 495, startPoint y: 315, endPoint x: 473, endPoint y: 320, distance: 22.2
click at [473, 320] on span "Page 1 of 12" at bounding box center [490, 316] width 51 height 10
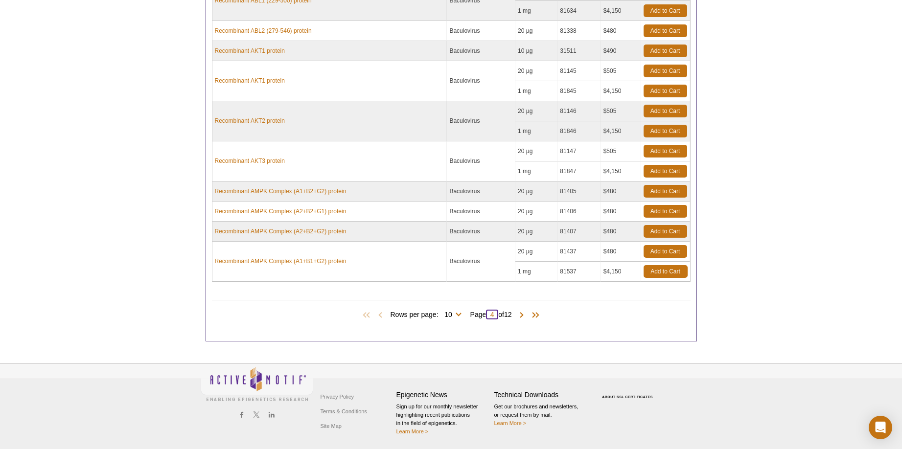
scroll to position [303, 0]
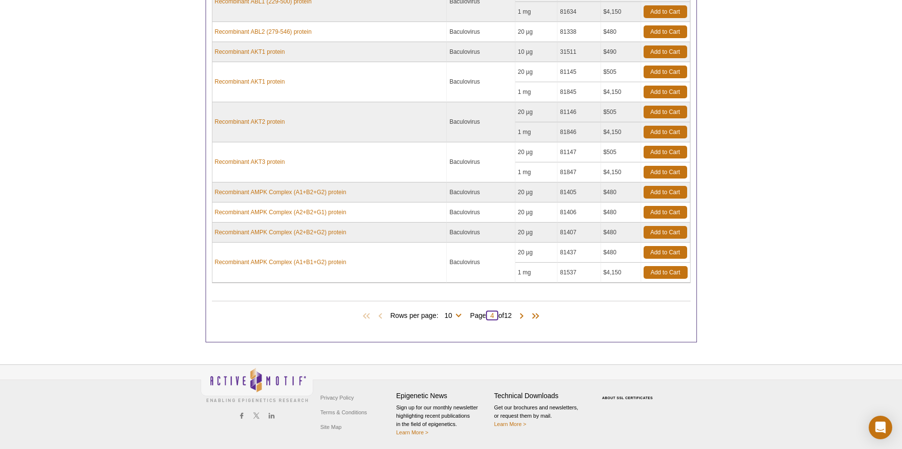
type input "4"
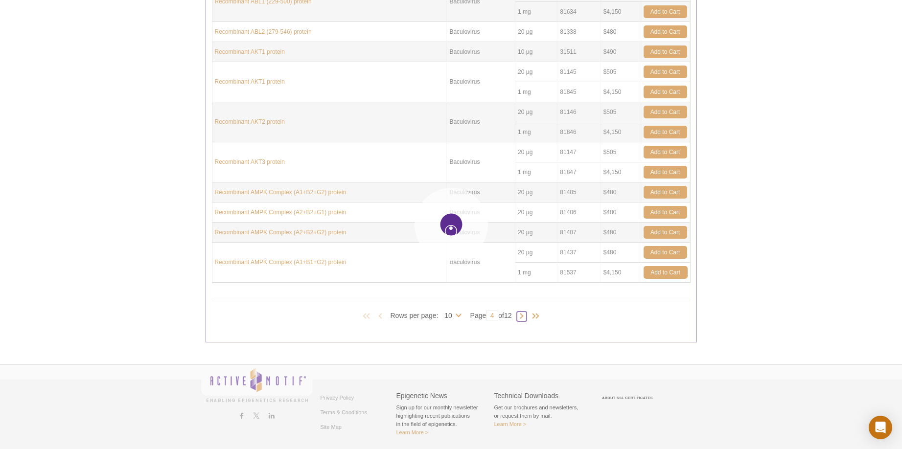
click at [523, 314] on body "× We've preset your country and language selections based on your location. Sel…" at bounding box center [451, 73] width 902 height 753
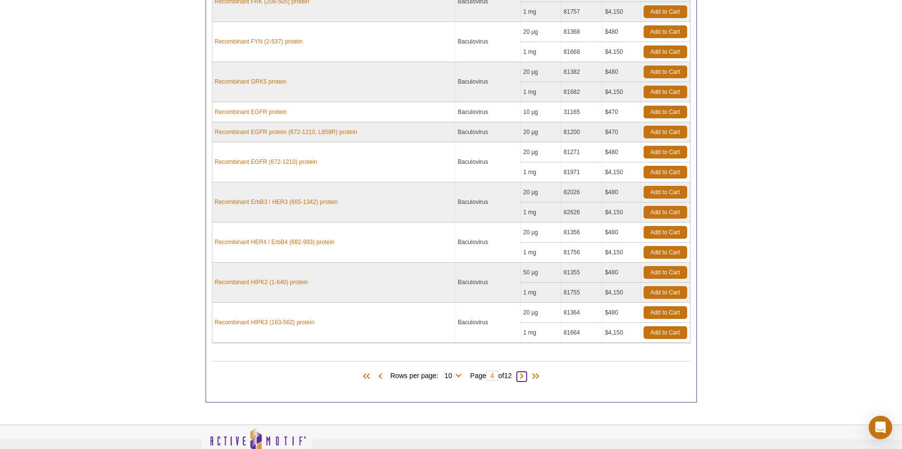
click at [527, 377] on span at bounding box center [522, 377] width 10 height 10
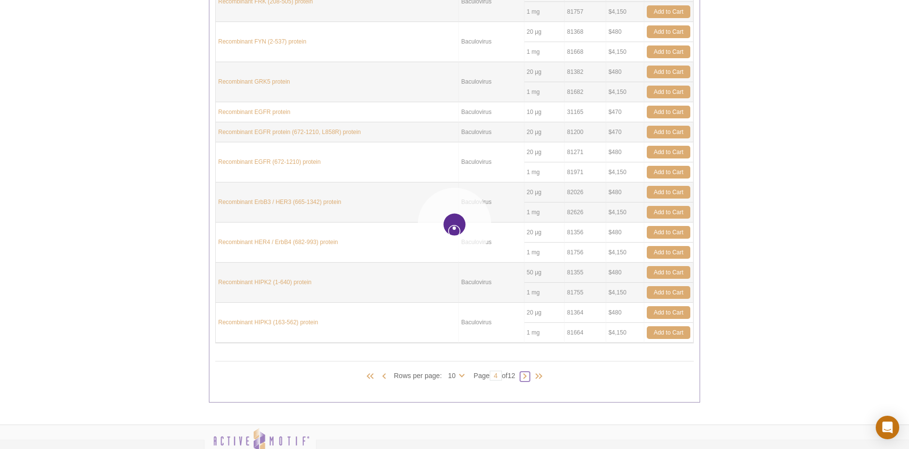
type input "5"
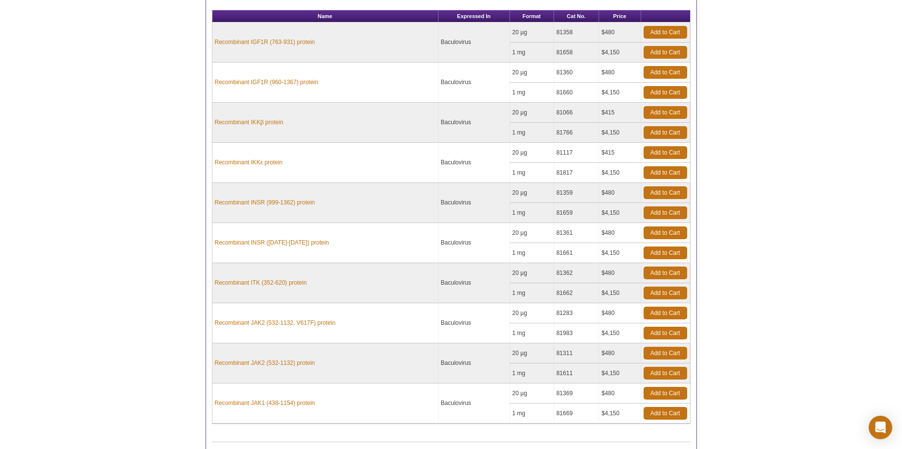
scroll to position [352, 0]
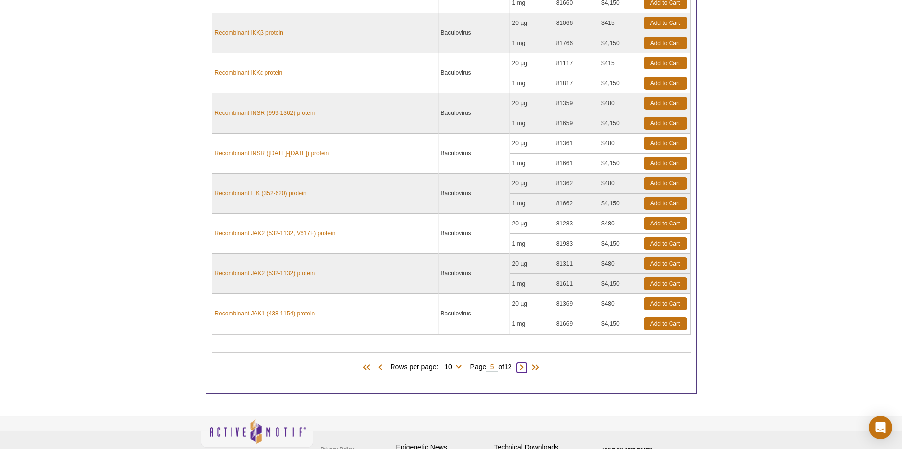
click at [524, 365] on span at bounding box center [522, 368] width 10 height 10
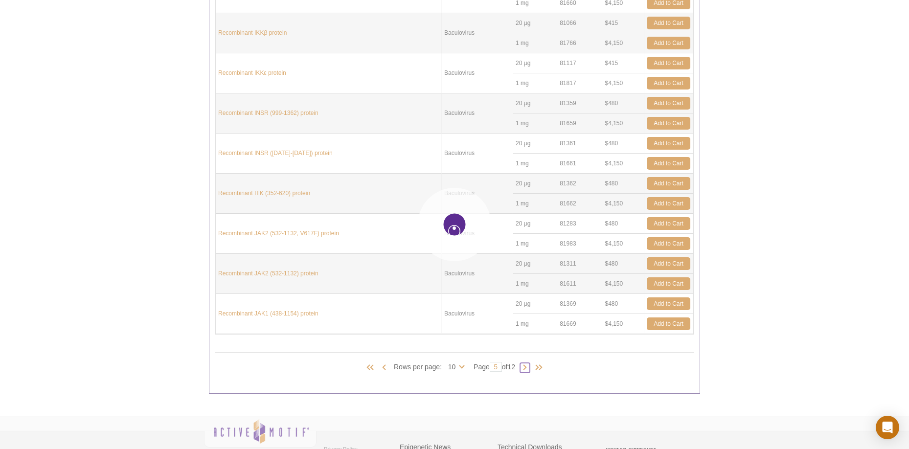
type input "6"
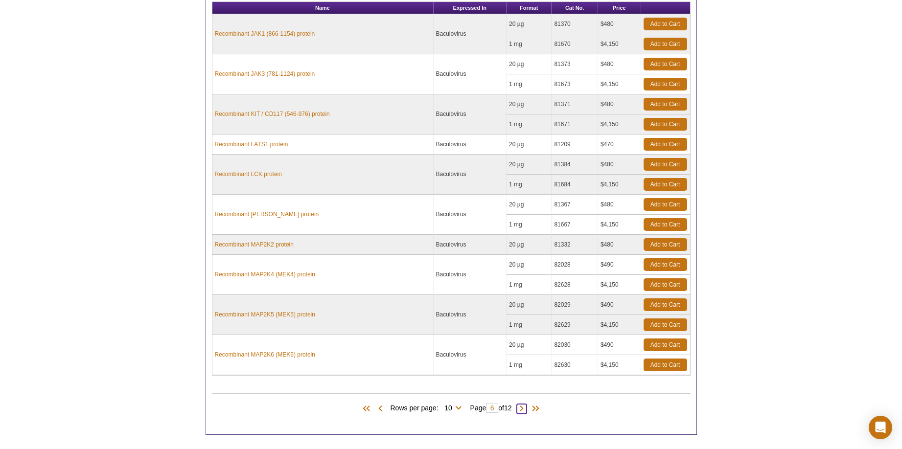
scroll to position [254, 0]
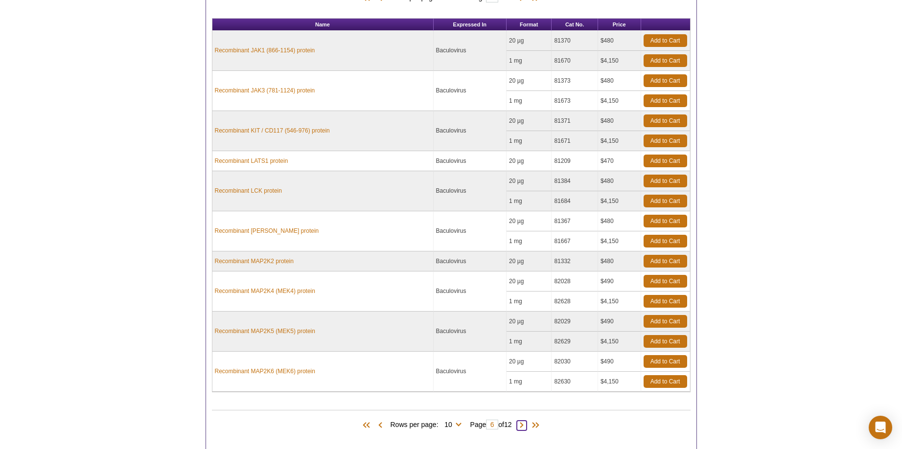
click at [523, 423] on span at bounding box center [522, 426] width 10 height 10
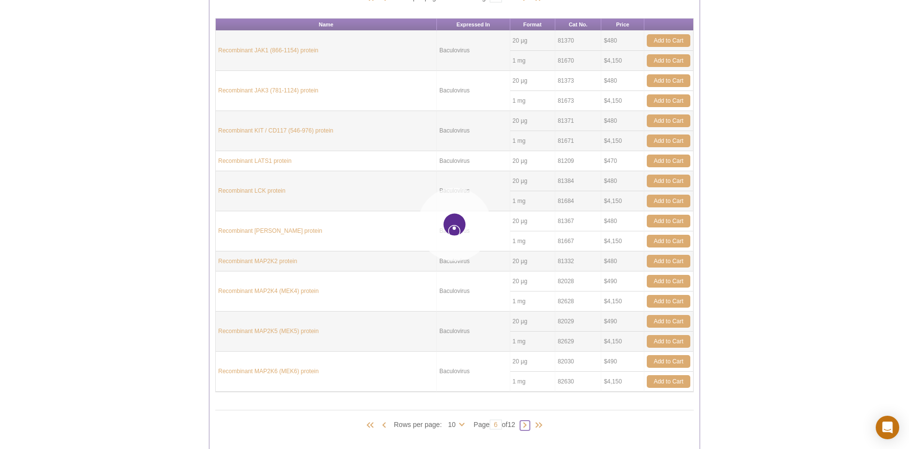
type input "7"
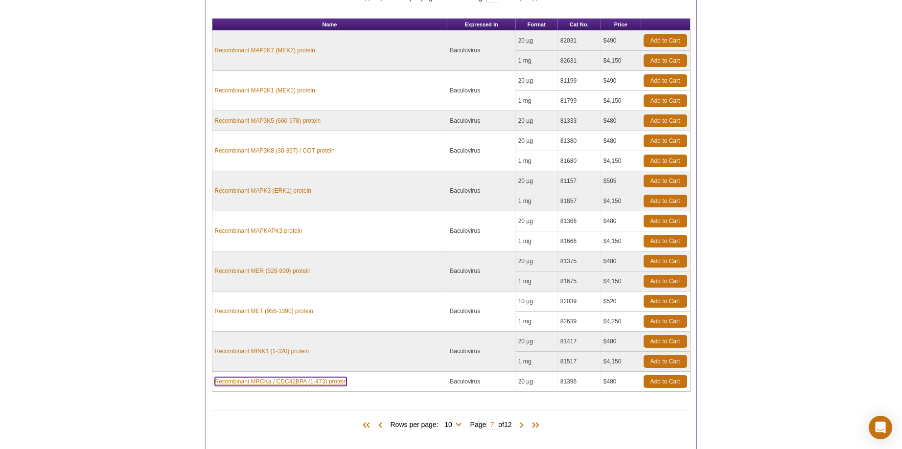
click at [254, 383] on link "Recombinant MRCKa / CDC42BPA (1-473) protein" at bounding box center [281, 381] width 132 height 9
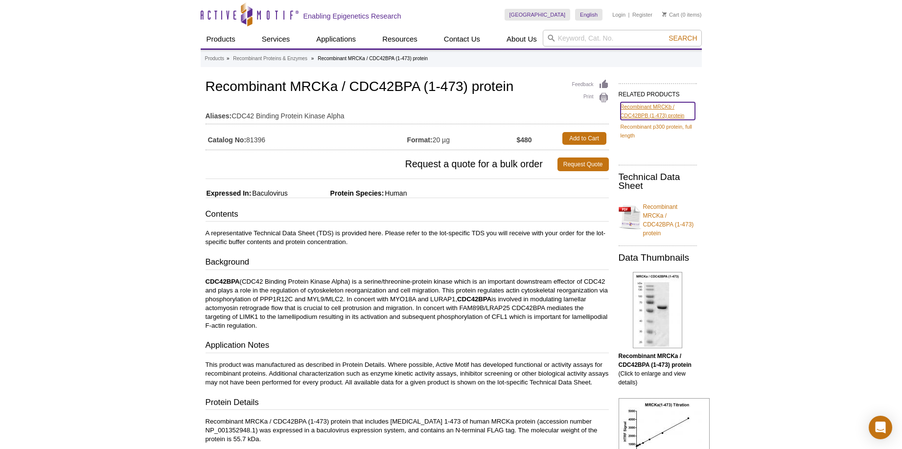
click at [649, 112] on link "Recombinant MRCKb / CDC42BPB (1-473) protein" at bounding box center [658, 111] width 74 height 18
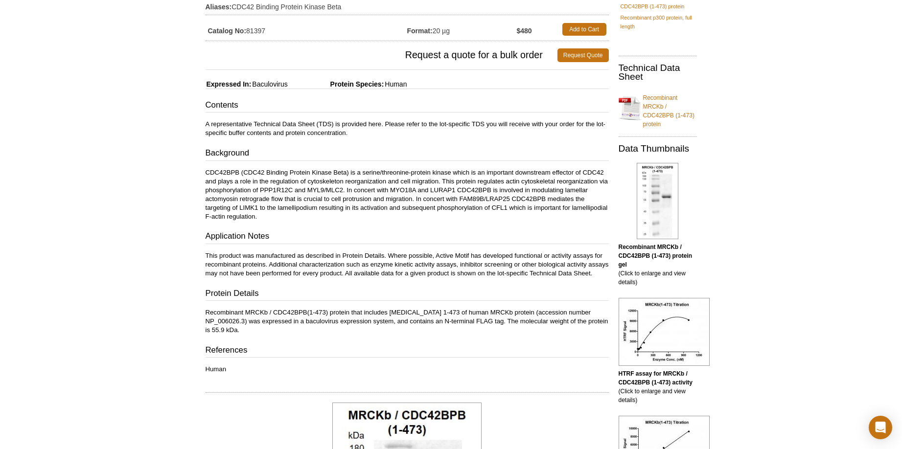
scroll to position [98, 0]
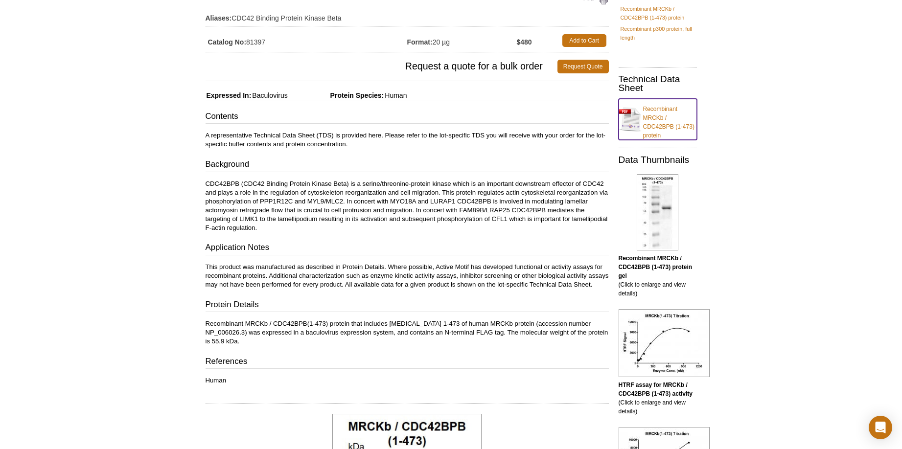
click at [656, 125] on link "Recombinant MRCKb / CDC42BPB (1-473) protein" at bounding box center [658, 119] width 78 height 41
click at [649, 22] on link "Recombinant MRCKb / CDC42BPB (1-473) protein" at bounding box center [658, 13] width 74 height 18
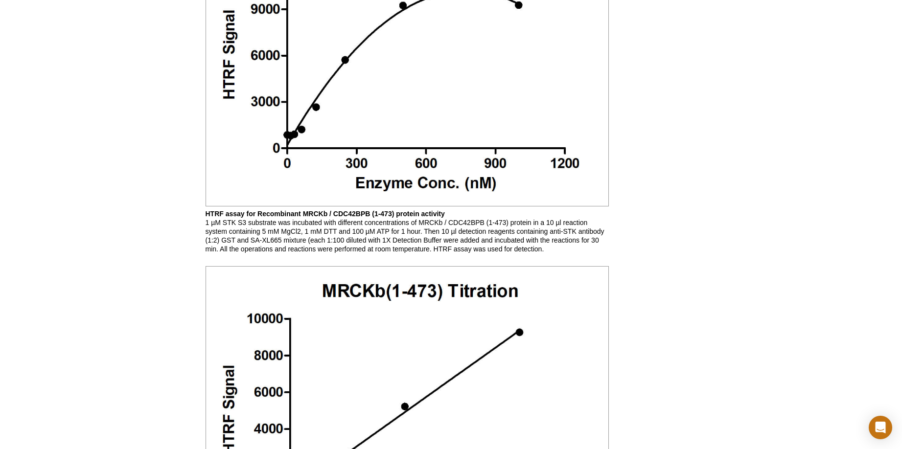
scroll to position [1028, 0]
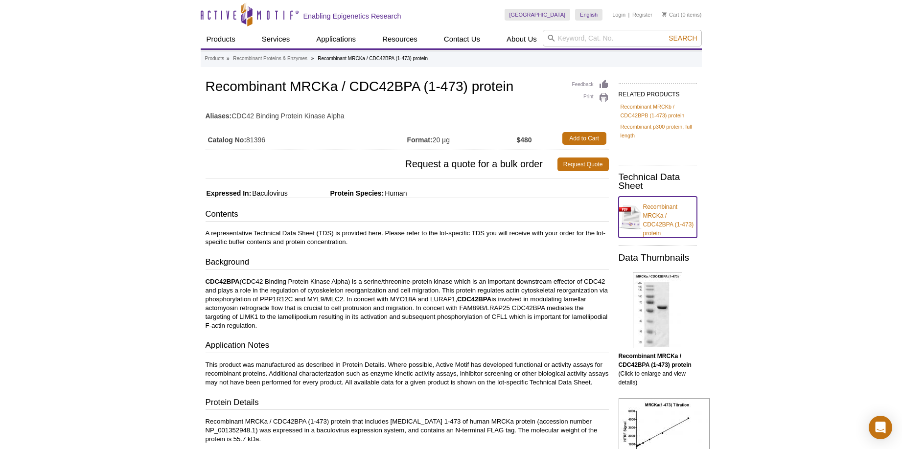
click at [651, 211] on link "Recombinant MRCKa / CDC42BPA (1-473) protein" at bounding box center [658, 217] width 78 height 41
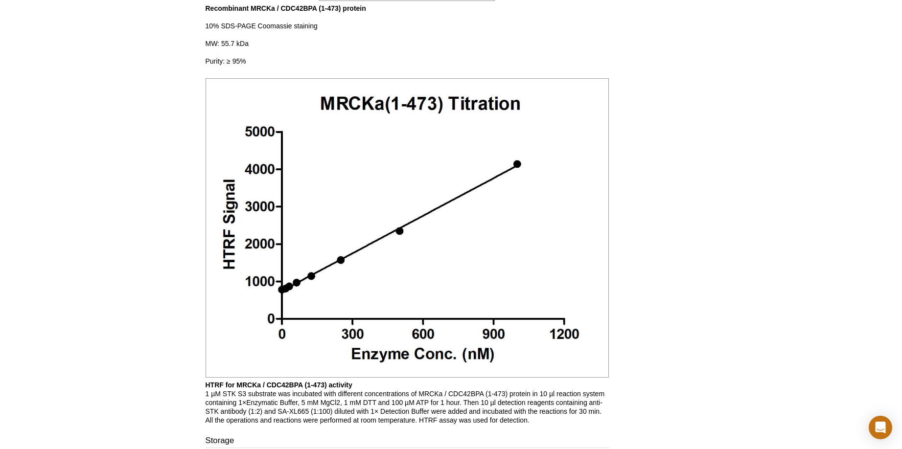
scroll to position [832, 0]
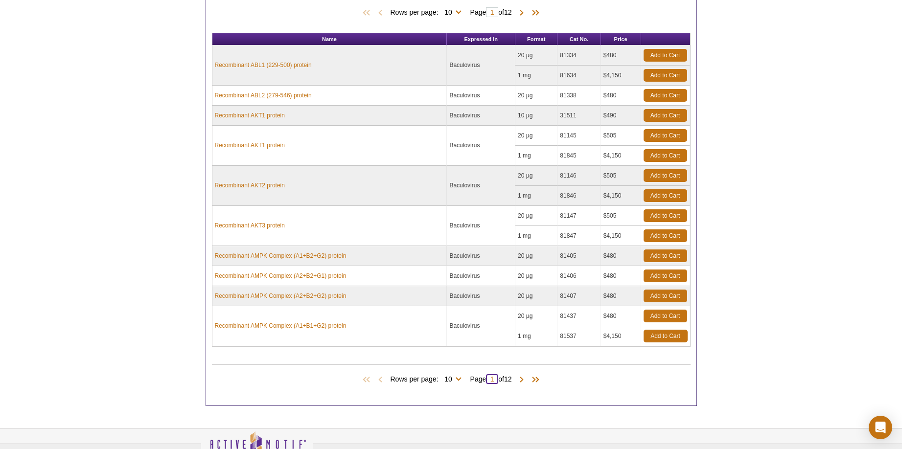
drag, startPoint x: 495, startPoint y: 382, endPoint x: 483, endPoint y: 382, distance: 12.2
click at [483, 382] on span "Page 1 of 12" at bounding box center [490, 379] width 51 height 10
type input "8"
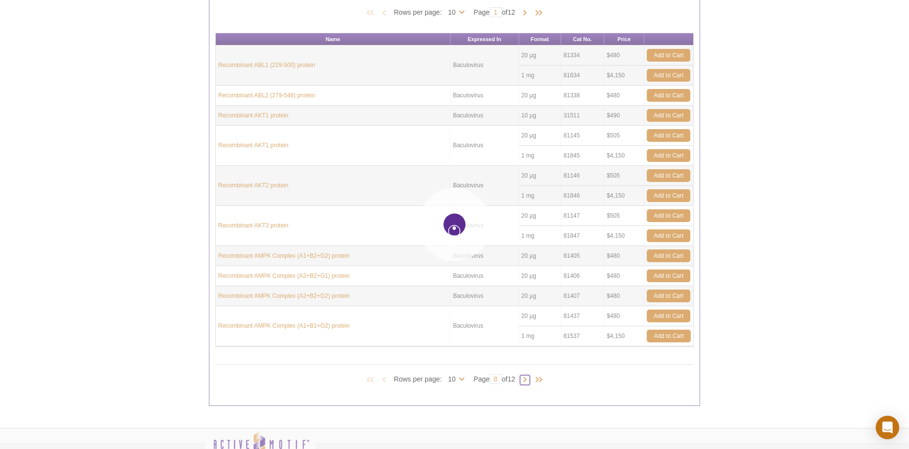
click at [525, 379] on body "× We've preset your country and language selections based on your location. Sel…" at bounding box center [454, 137] width 909 height 753
type input "8"
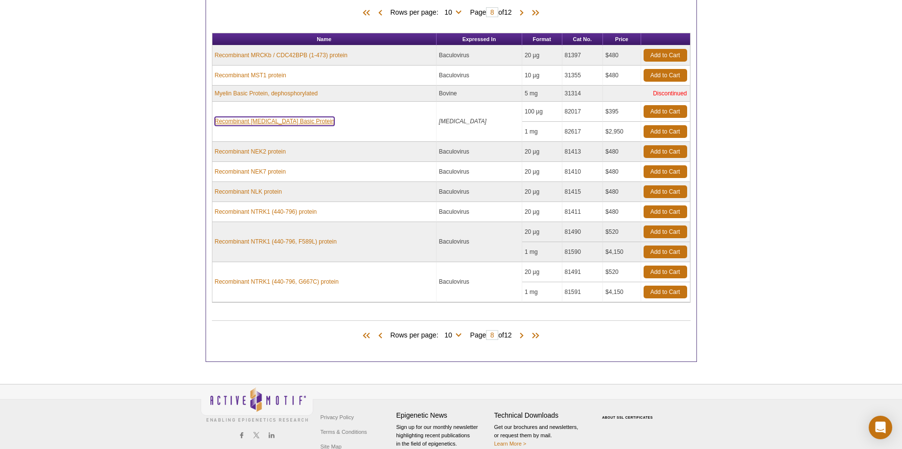
click at [246, 121] on link "Recombinant Myelin Basic Protein" at bounding box center [275, 121] width 120 height 9
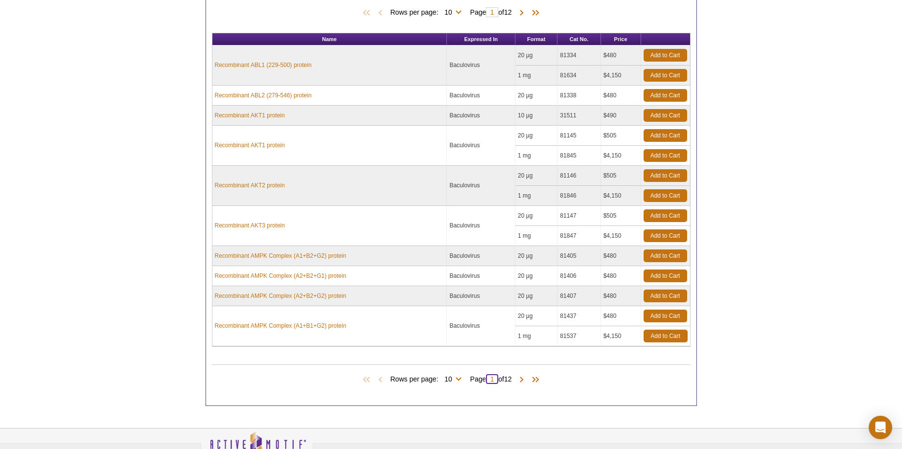
drag, startPoint x: 497, startPoint y: 381, endPoint x: 488, endPoint y: 379, distance: 9.0
click at [489, 379] on input "1" at bounding box center [492, 379] width 12 height 10
type input "8"
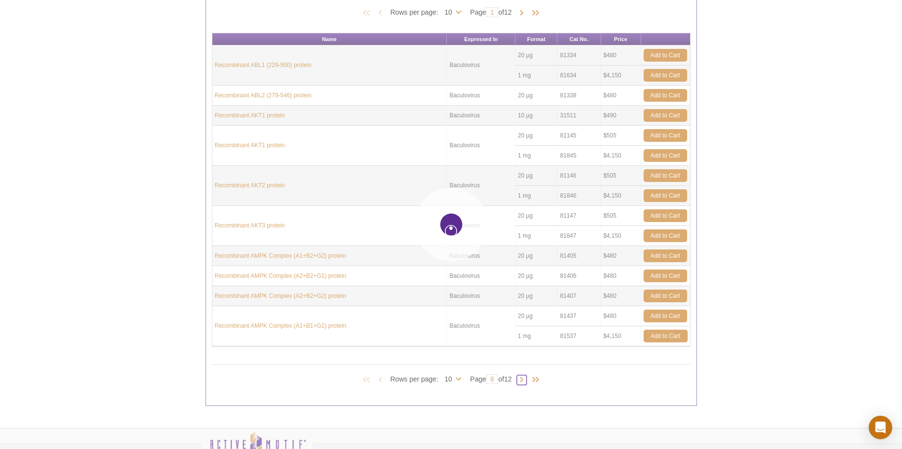
click at [527, 378] on body "× We've preset your country and language selections based on your location. Sel…" at bounding box center [451, 137] width 902 height 753
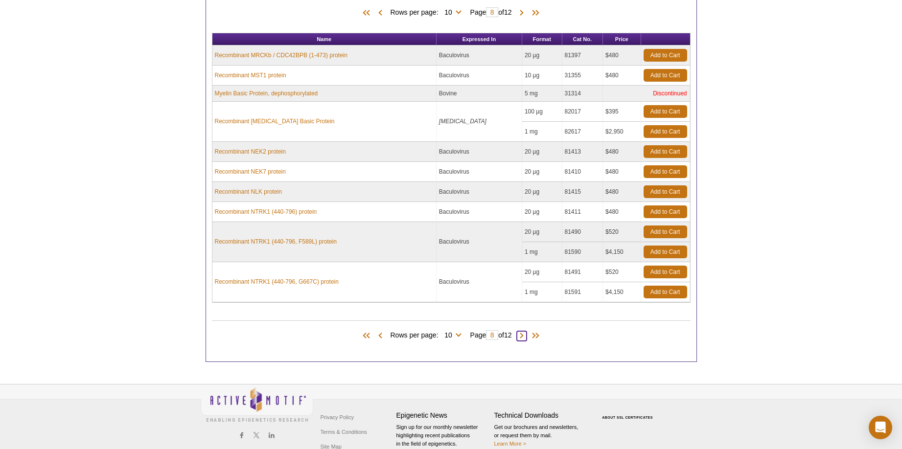
click at [524, 338] on span at bounding box center [522, 336] width 10 height 10
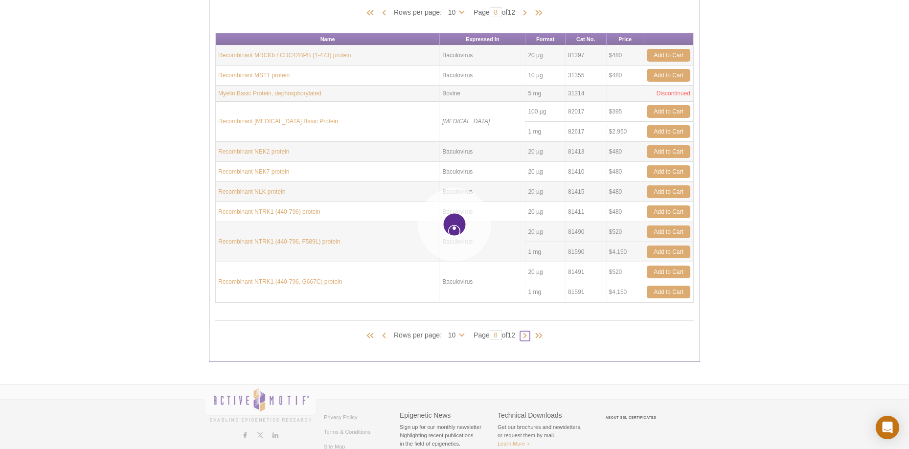
type input "9"
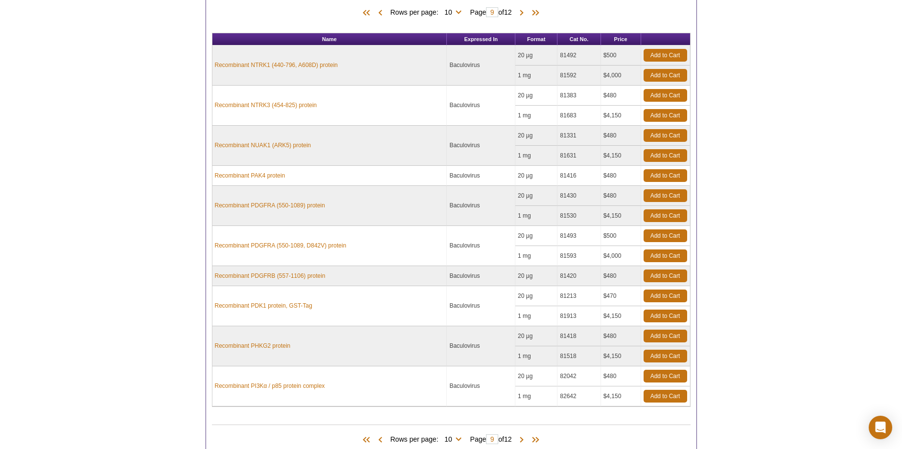
click at [807, 191] on div "Active Motif Logo Enabling Epigenetics Research 0 Search Skip to content Active…" at bounding box center [451, 167] width 902 height 813
click at [525, 440] on span at bounding box center [522, 441] width 10 height 10
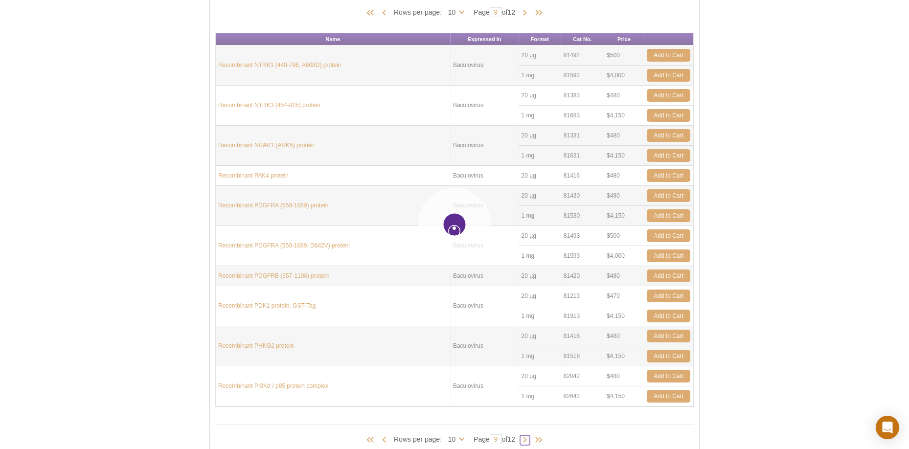
type input "10"
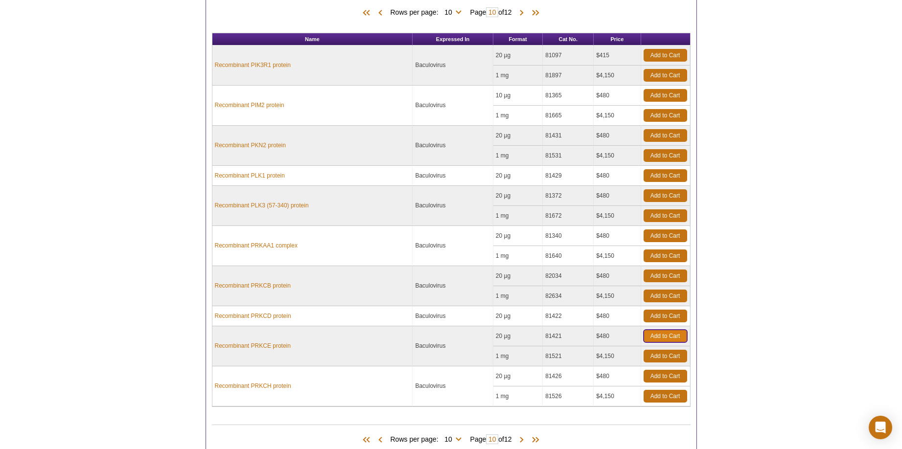
click at [664, 335] on link "Add to Cart" at bounding box center [666, 336] width 44 height 13
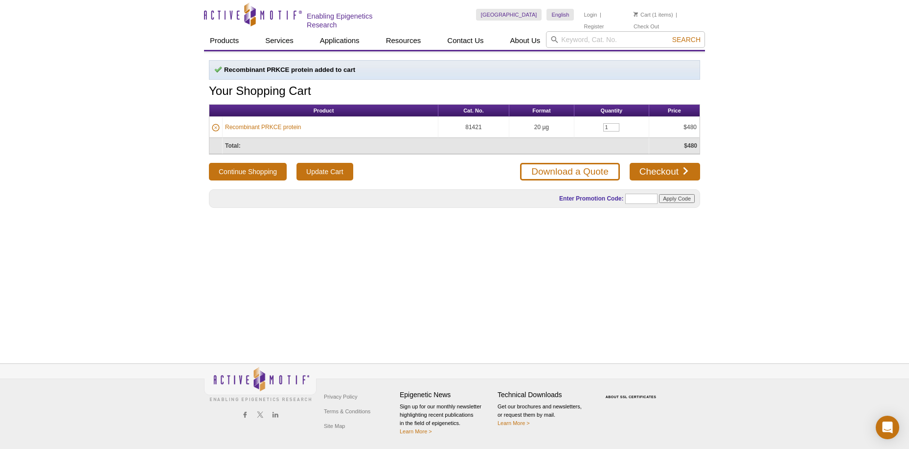
click at [788, 132] on div "Active Motif Logo Enabling Epigenetics Research 1 Search Skip to content Active…" at bounding box center [454, 224] width 909 height 449
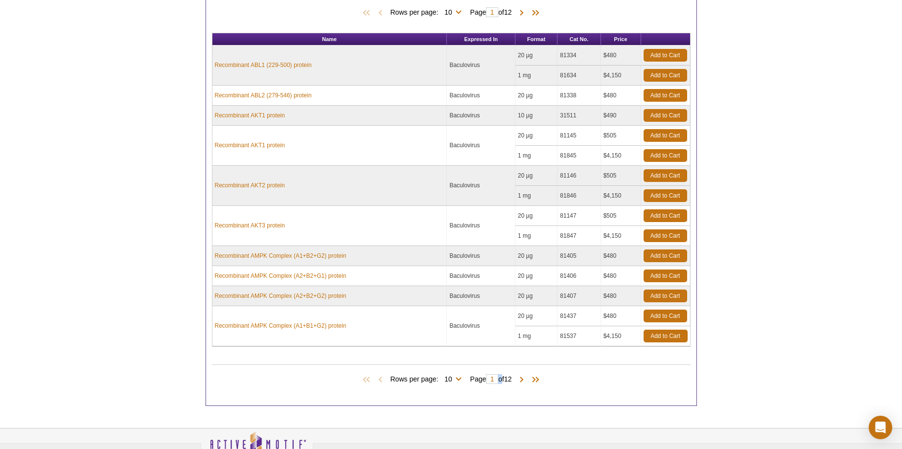
click at [499, 379] on span "Page 1 of 12" at bounding box center [490, 379] width 51 height 10
drag, startPoint x: 495, startPoint y: 380, endPoint x: 481, endPoint y: 381, distance: 14.2
click at [481, 381] on span "Page 1 of 12" at bounding box center [490, 379] width 51 height 10
type input "9"
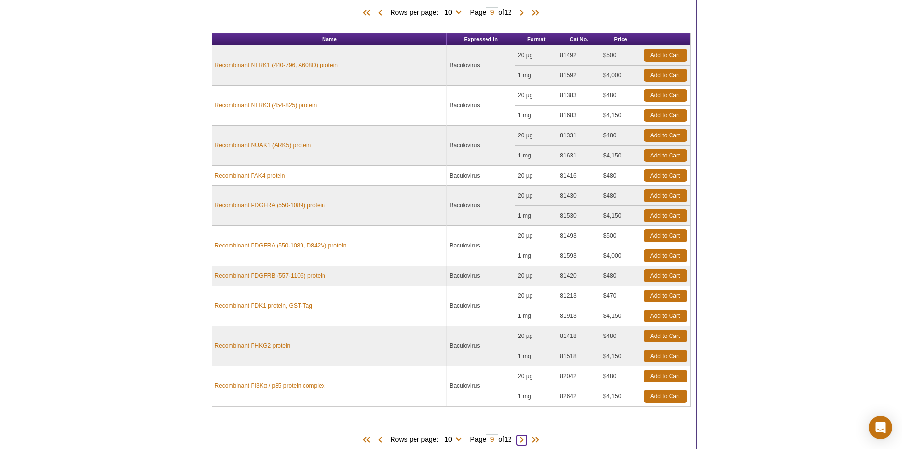
click at [526, 440] on span at bounding box center [522, 441] width 10 height 10
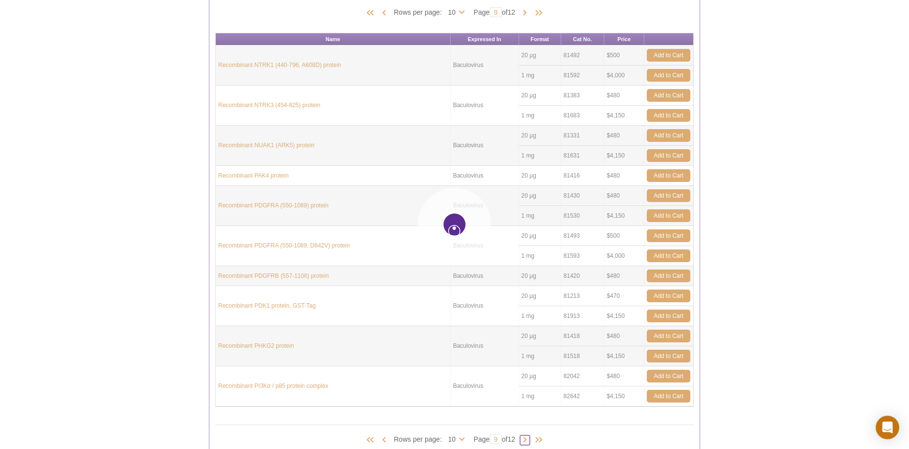
type input "10"
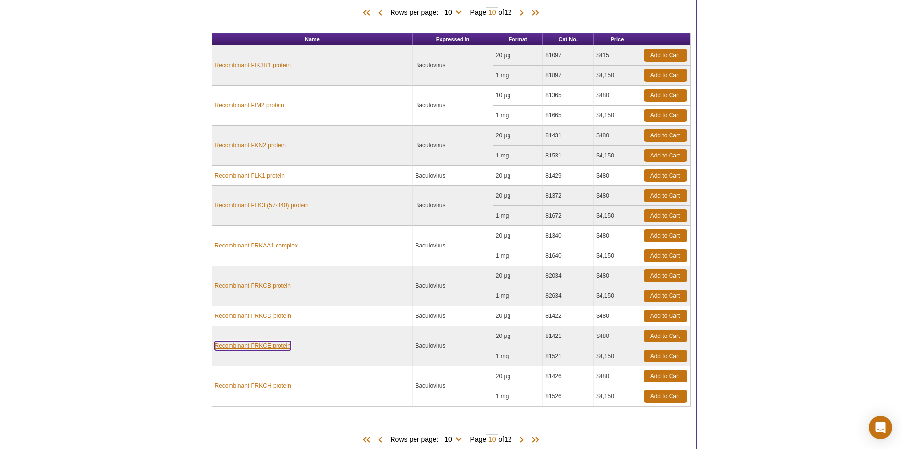
click at [264, 346] on link "Recombinant PRKCE protein" at bounding box center [253, 346] width 76 height 9
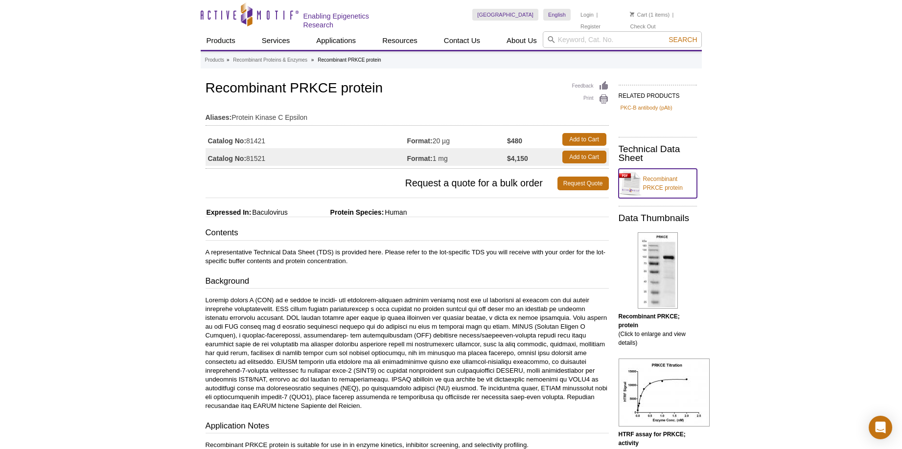
click at [660, 180] on link "Recombinant PRKCE protein" at bounding box center [658, 183] width 78 height 29
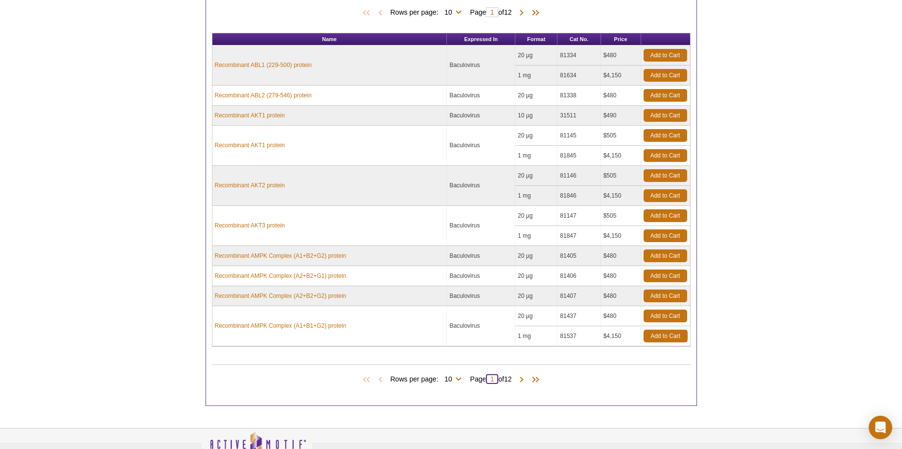
click at [494, 379] on input "1" at bounding box center [492, 379] width 12 height 10
type input "11"
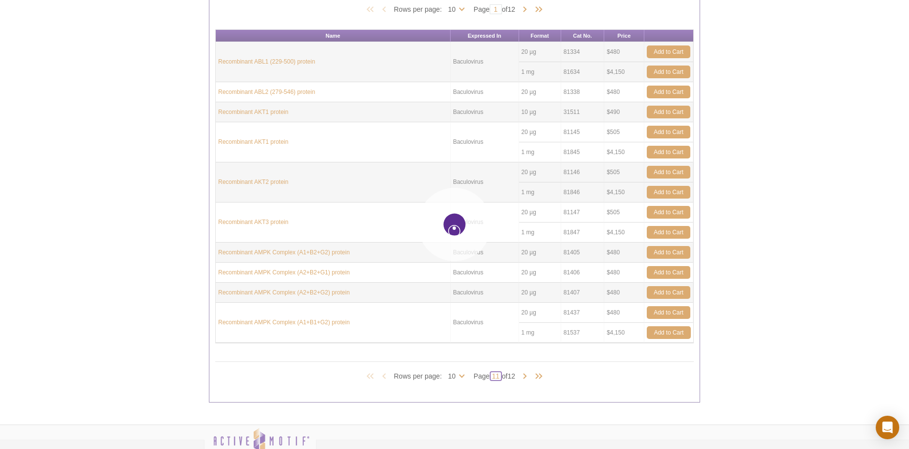
type input "11"
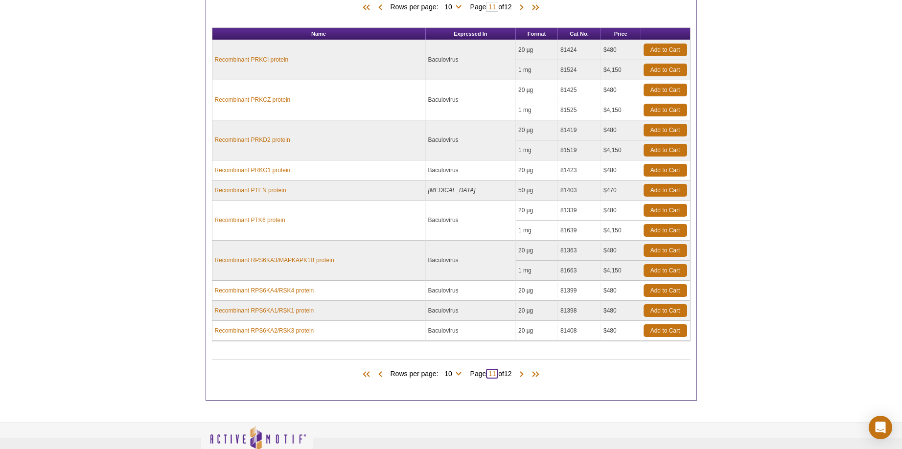
scroll to position [239, 0]
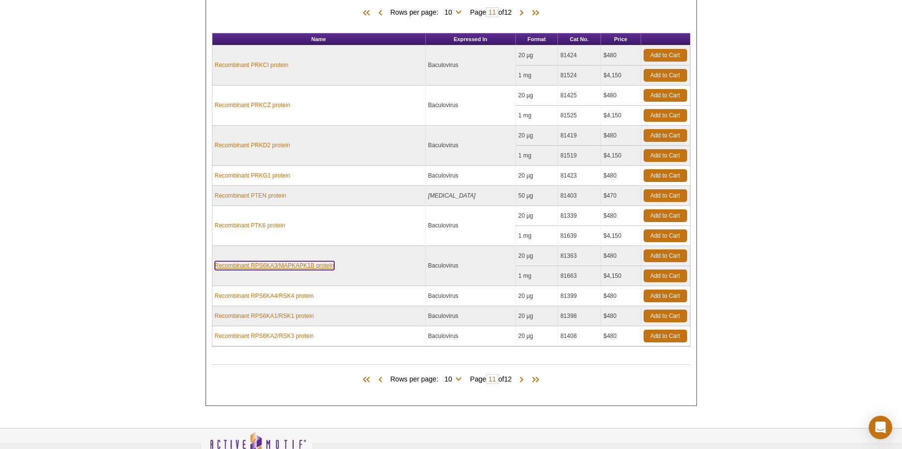
click at [277, 264] on link "Recombinant RPS6KA3/MAPKAPK1B protein" at bounding box center [274, 265] width 119 height 9
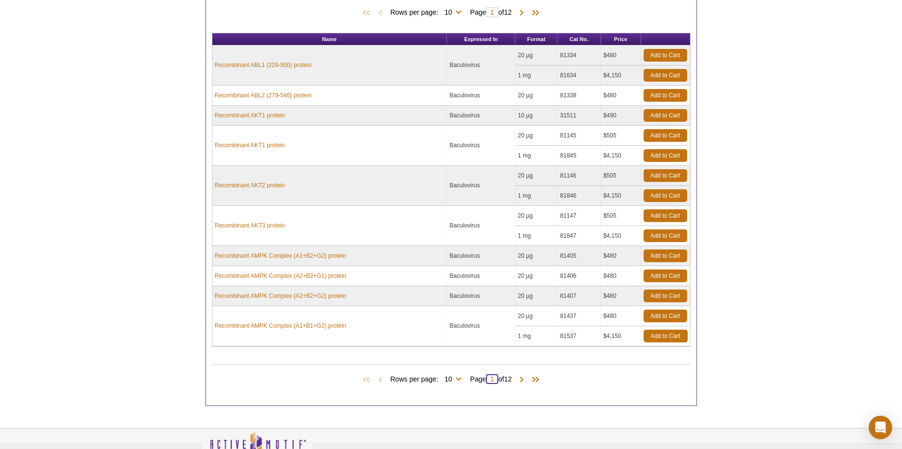
drag, startPoint x: 493, startPoint y: 381, endPoint x: 502, endPoint y: 380, distance: 8.9
click at [495, 381] on input "1" at bounding box center [492, 379] width 12 height 10
type input "12"
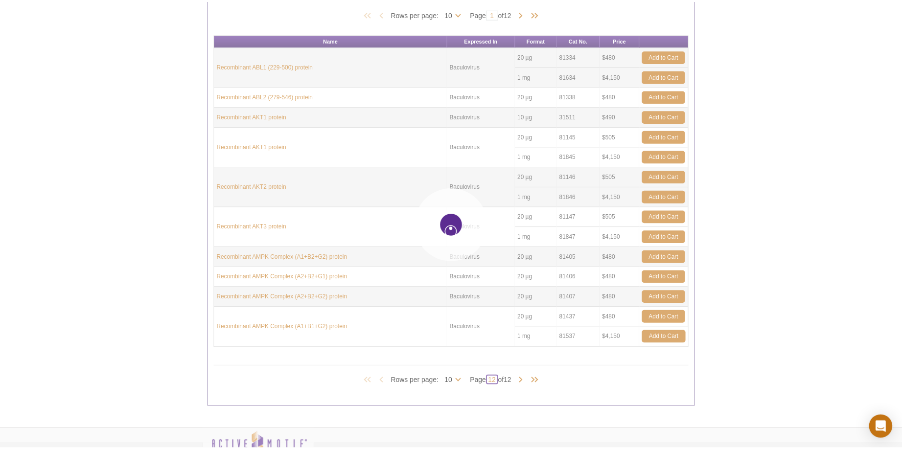
scroll to position [239, 0]
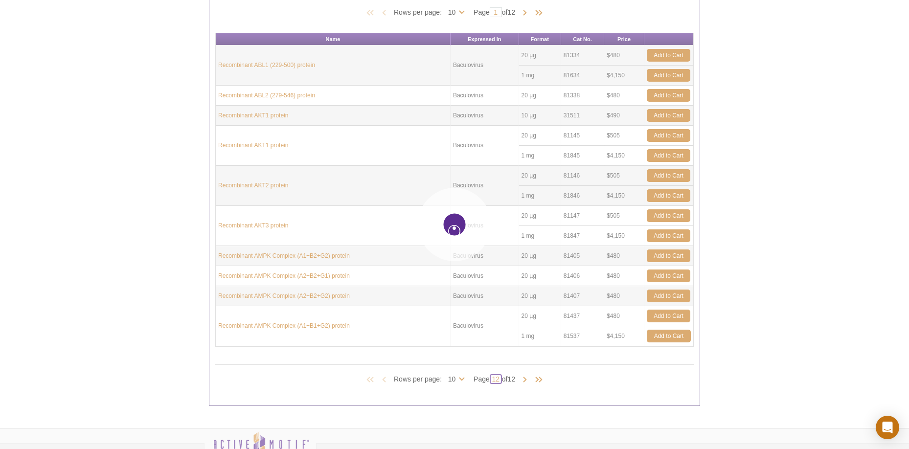
type input "12"
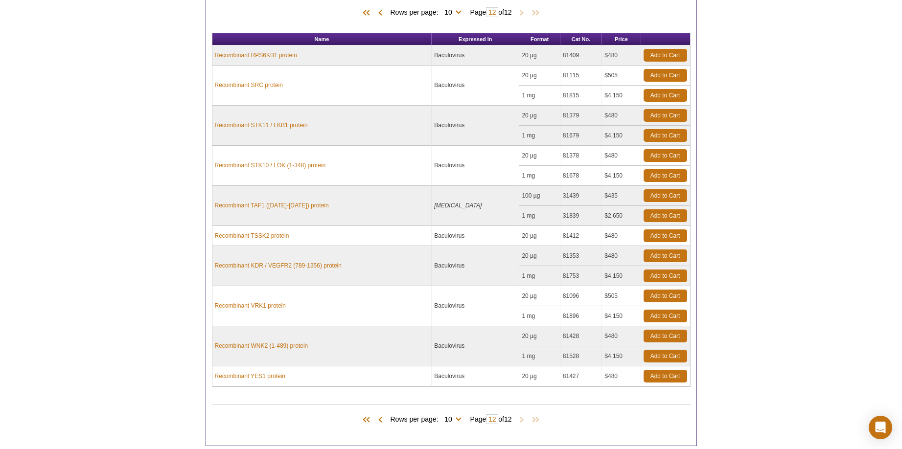
drag, startPoint x: 780, startPoint y: 195, endPoint x: 774, endPoint y: 197, distance: 6.8
click at [779, 197] on div "Active Motif Logo Enabling Epigenetics Research 0 Search Skip to content Active…" at bounding box center [451, 157] width 902 height 793
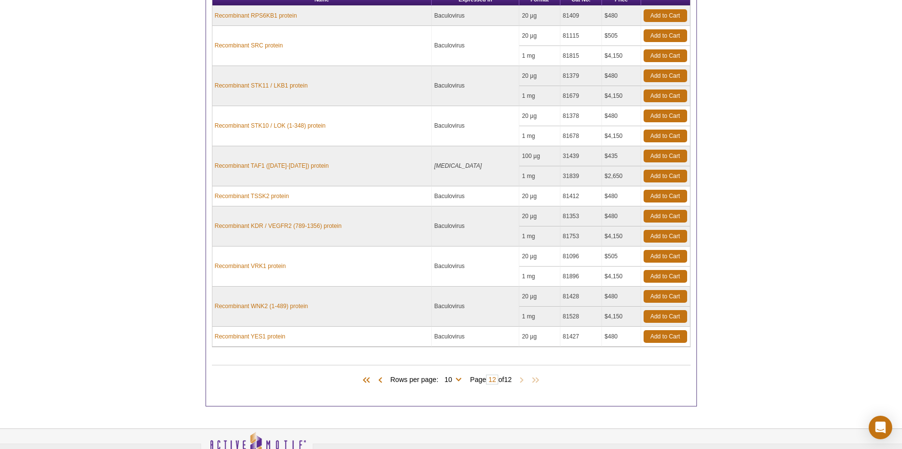
scroll to position [344, 0]
